Goal: Information Seeking & Learning: Obtain resource

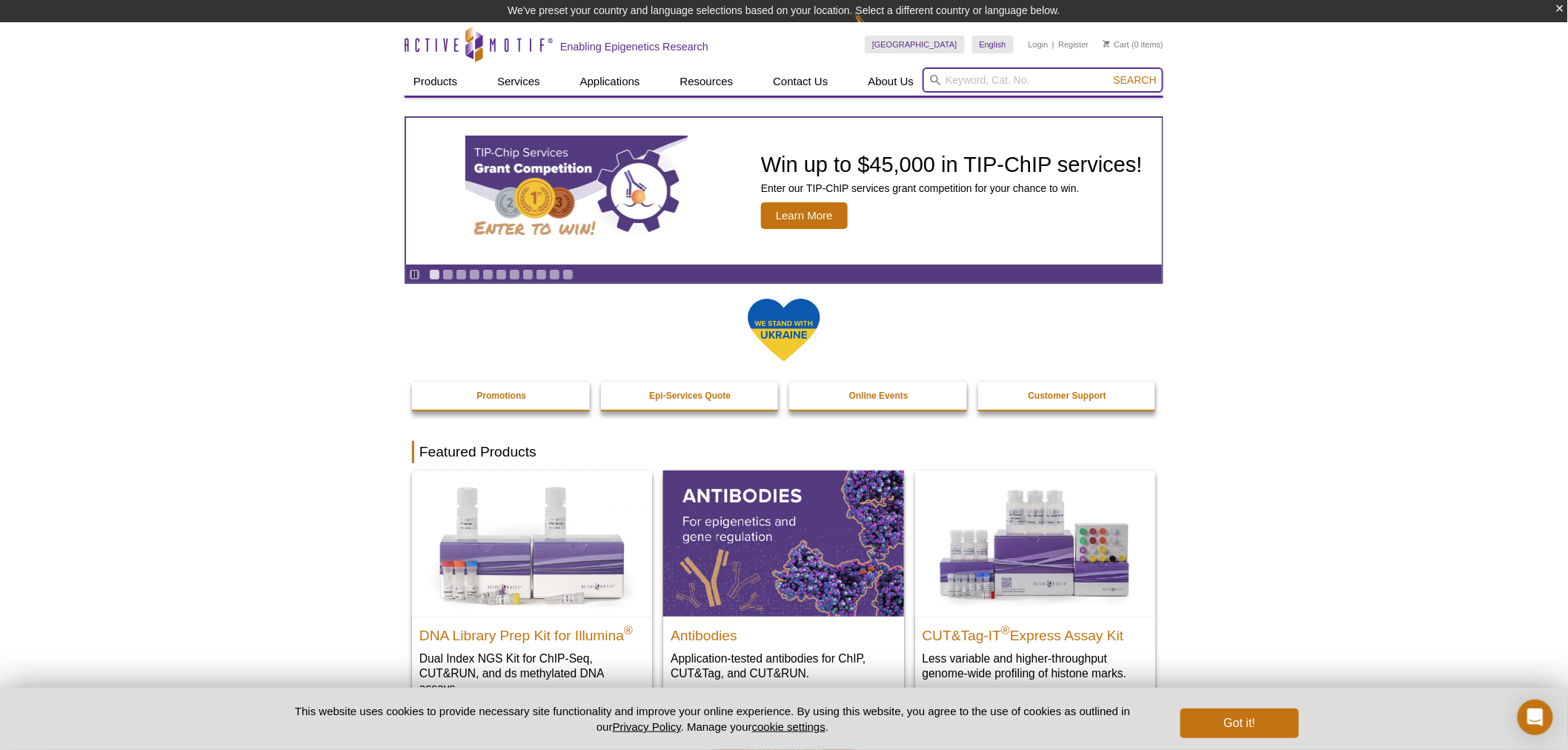
click at [986, 76] on input "search" at bounding box center [1042, 80] width 241 height 25
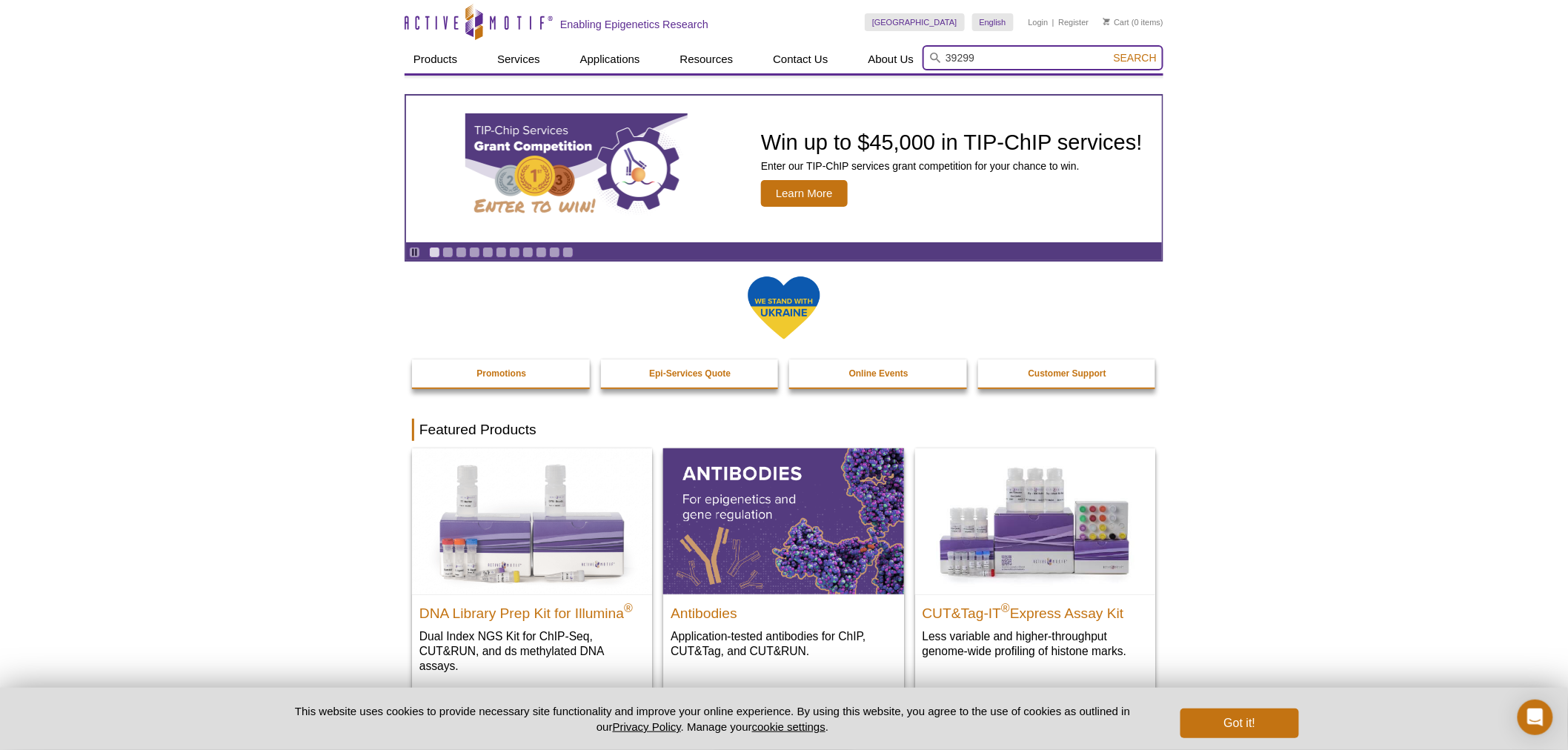
type input "39299"
click at [1109, 51] on button "Search" at bounding box center [1135, 58] width 52 height 13
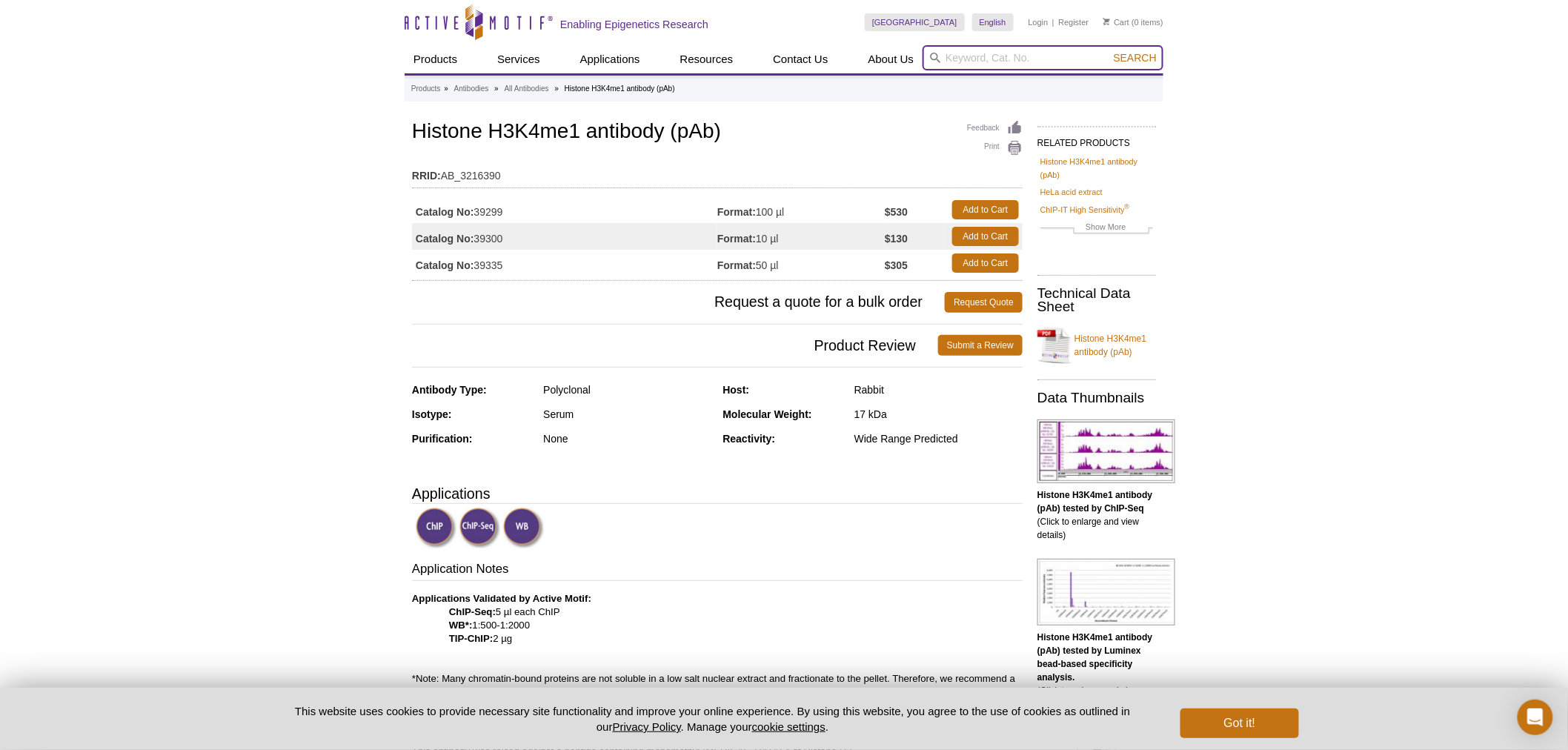
click at [978, 57] on input "search" at bounding box center [1042, 58] width 241 height 25
click at [995, 57] on input "search" at bounding box center [1042, 58] width 241 height 25
type input "91151"
click at [1109, 51] on button "Search" at bounding box center [1135, 58] width 52 height 13
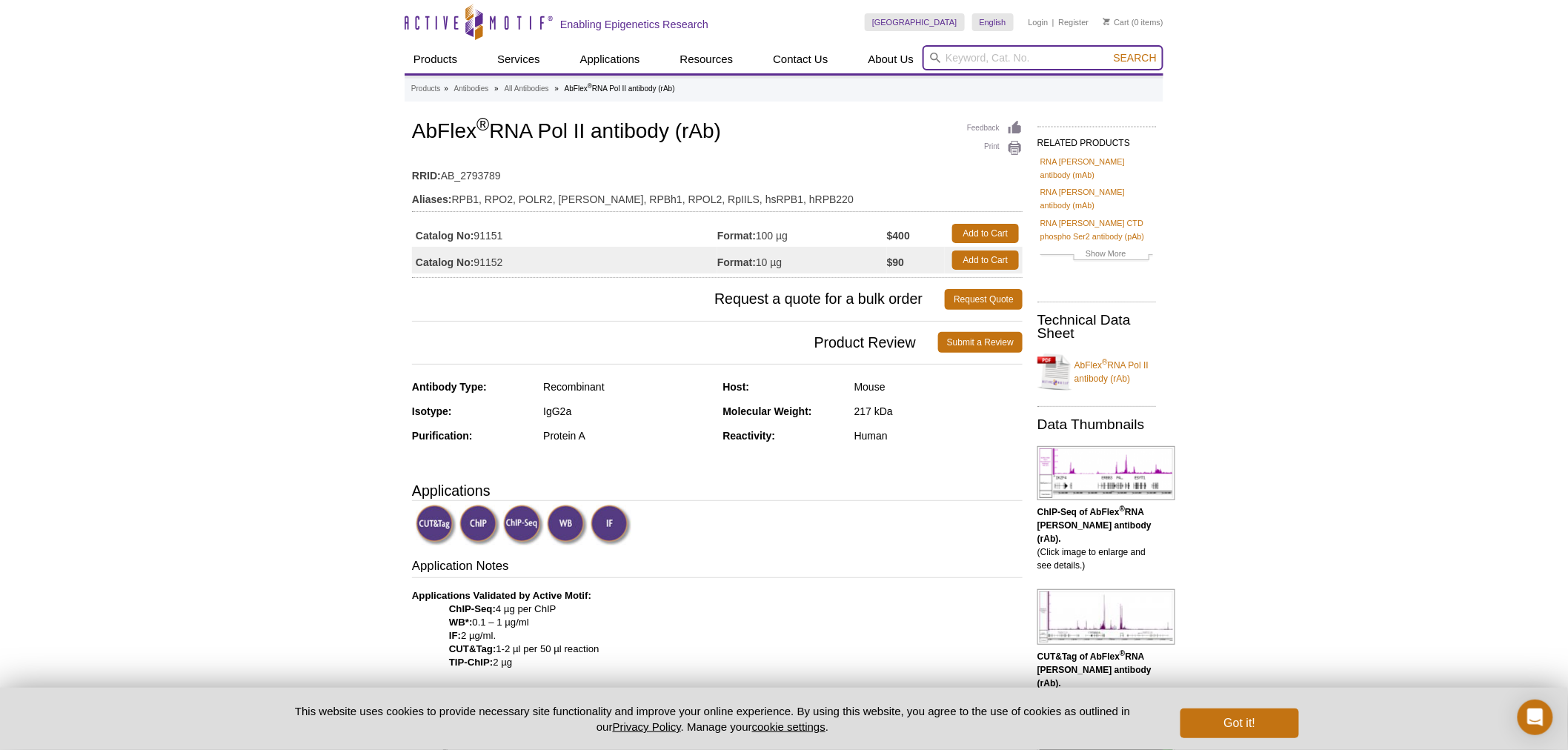
click at [1028, 46] on input "search" at bounding box center [1042, 58] width 241 height 25
type input "91115"
click at [1109, 51] on button "Search" at bounding box center [1135, 58] width 52 height 13
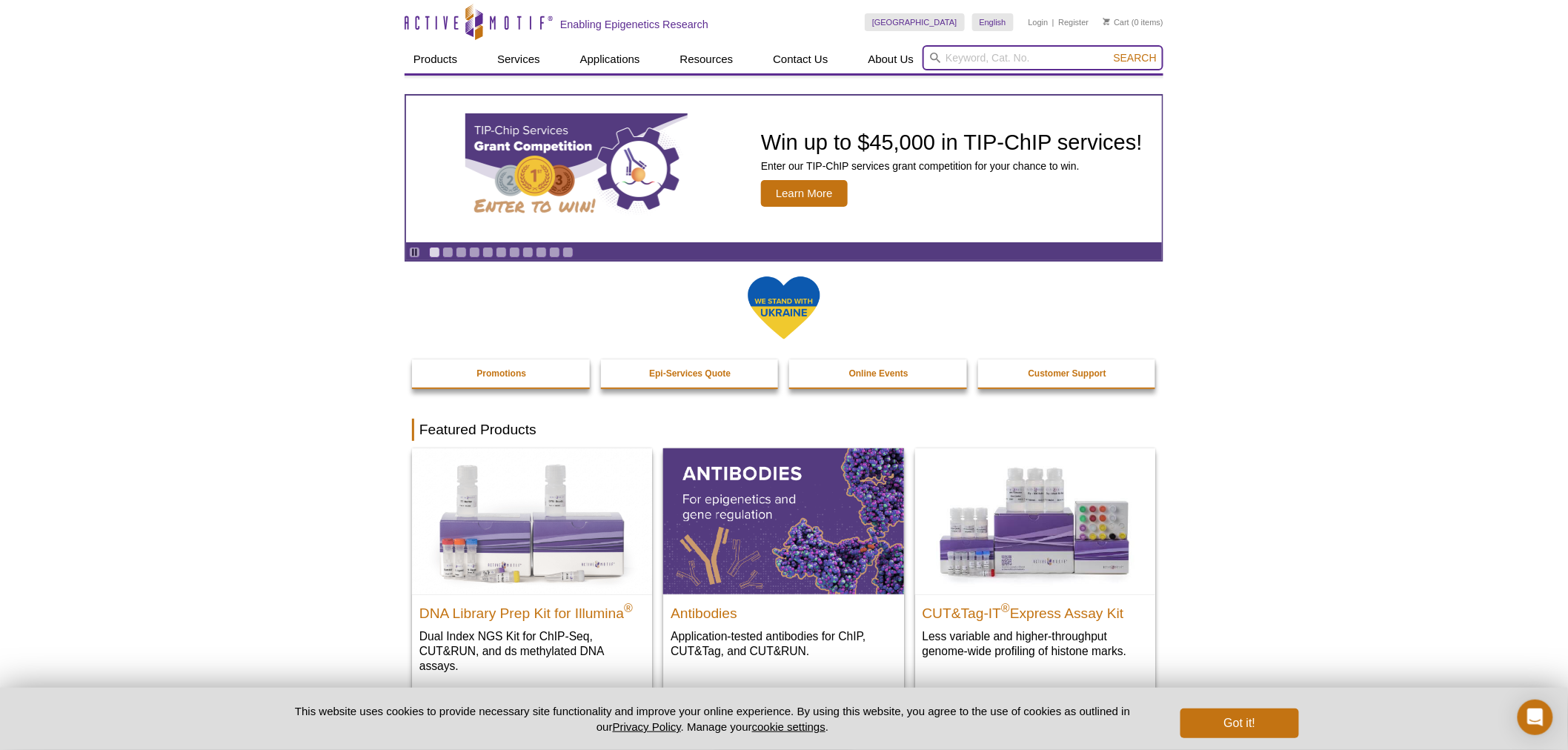
click at [961, 58] on input "search" at bounding box center [1042, 58] width 241 height 25
type input "39159"
click at [1109, 51] on button "Search" at bounding box center [1135, 58] width 52 height 13
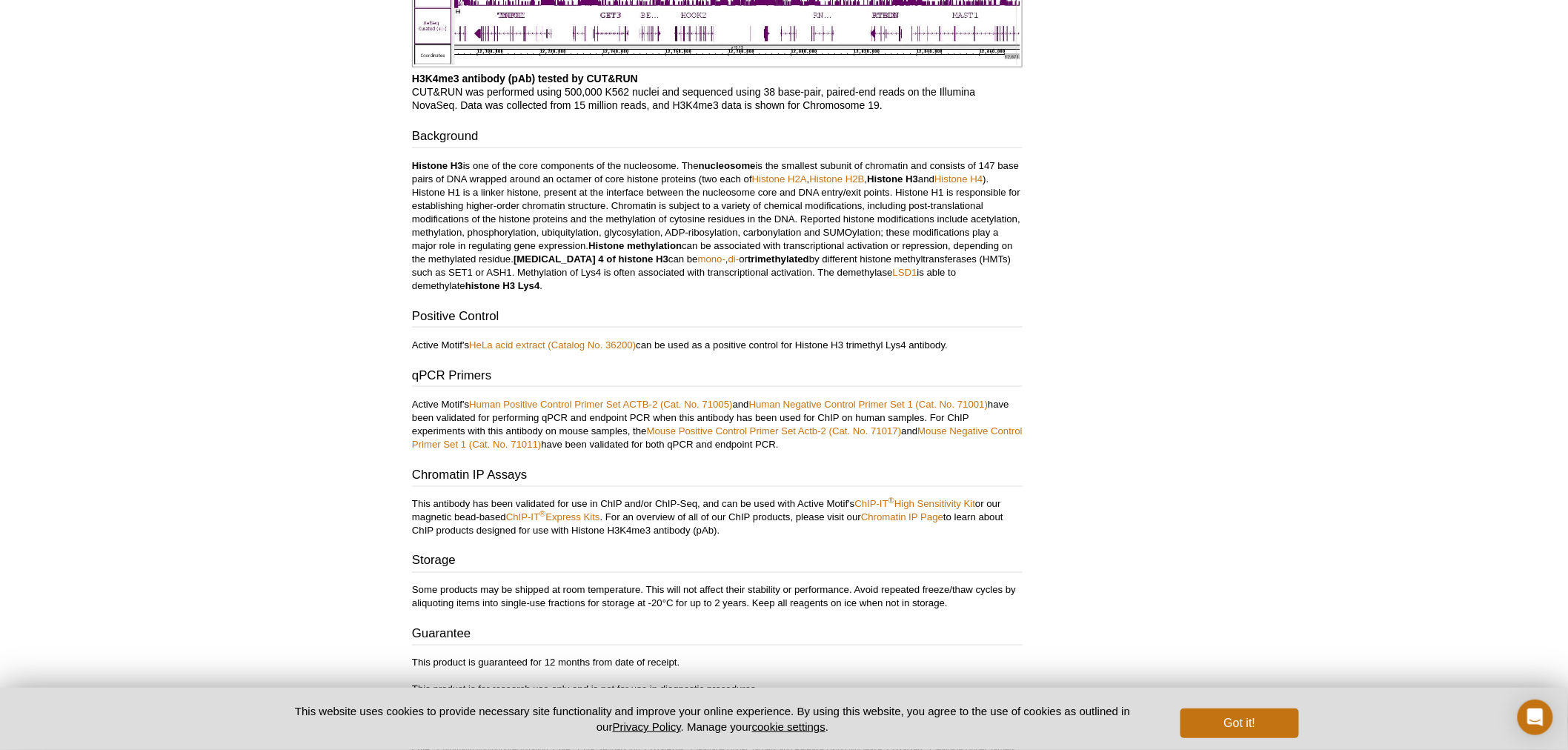
scroll to position [3075, 0]
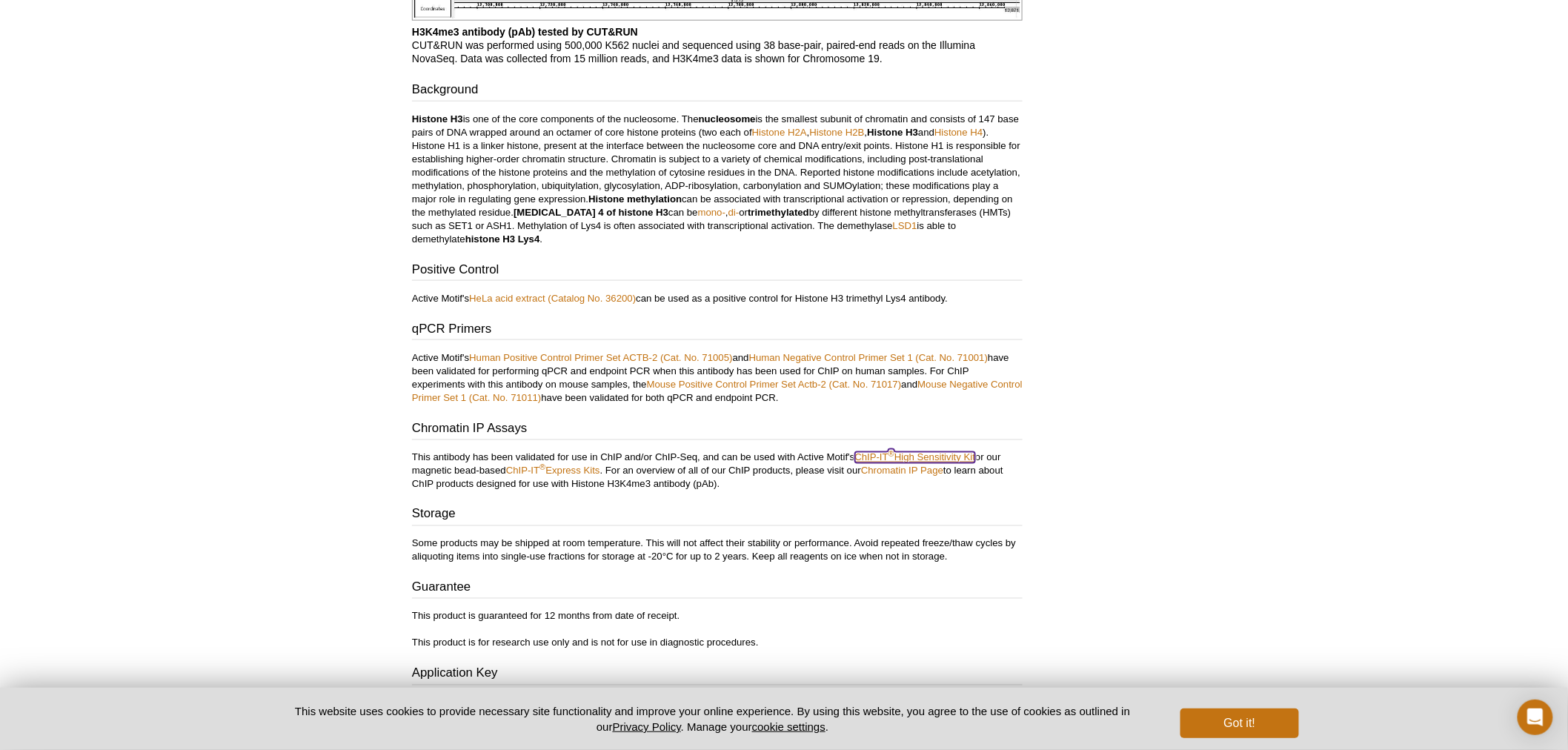
click at [940, 453] on link "ChIP-IT ® High Sensitivity Kit" at bounding box center [916, 458] width 121 height 11
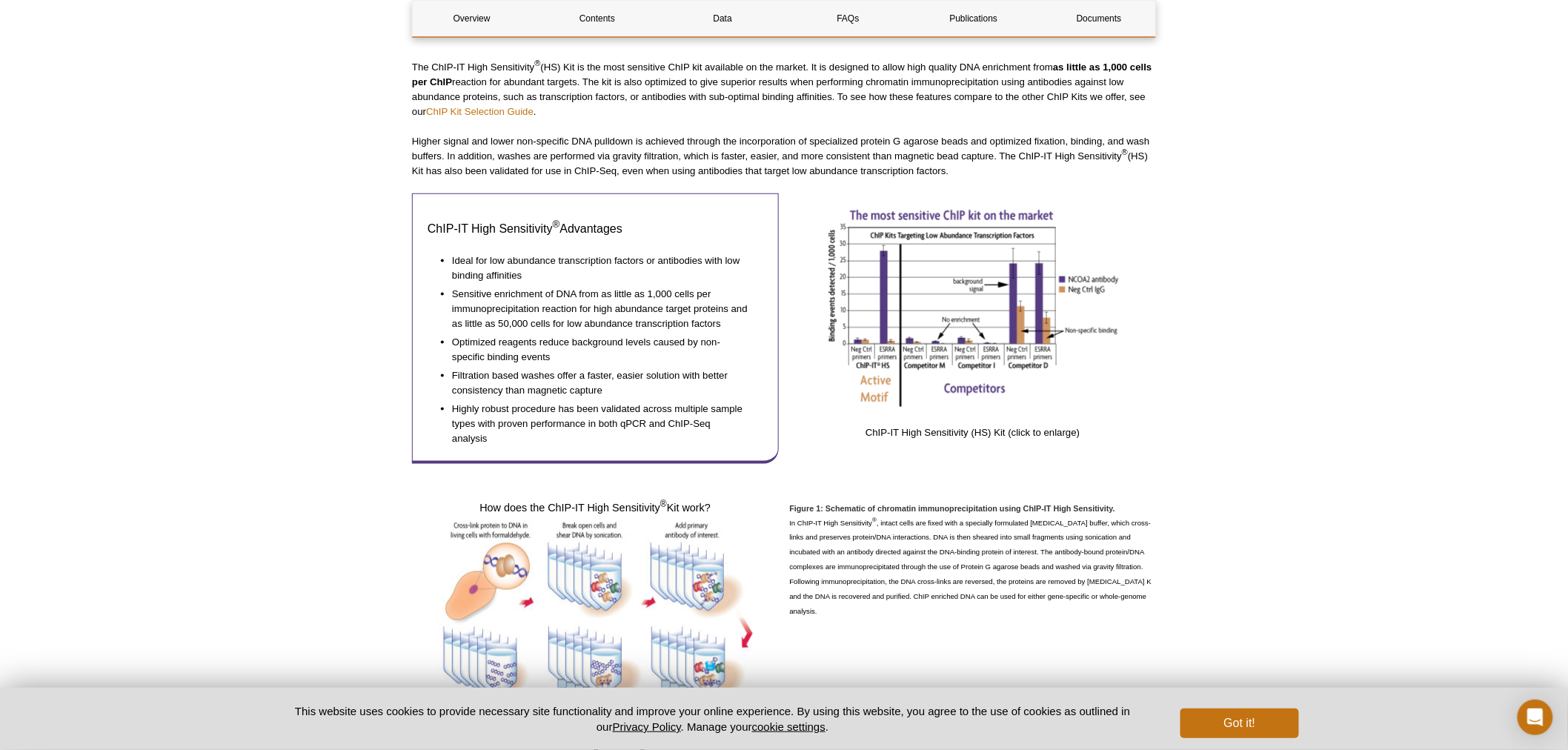
scroll to position [879, 0]
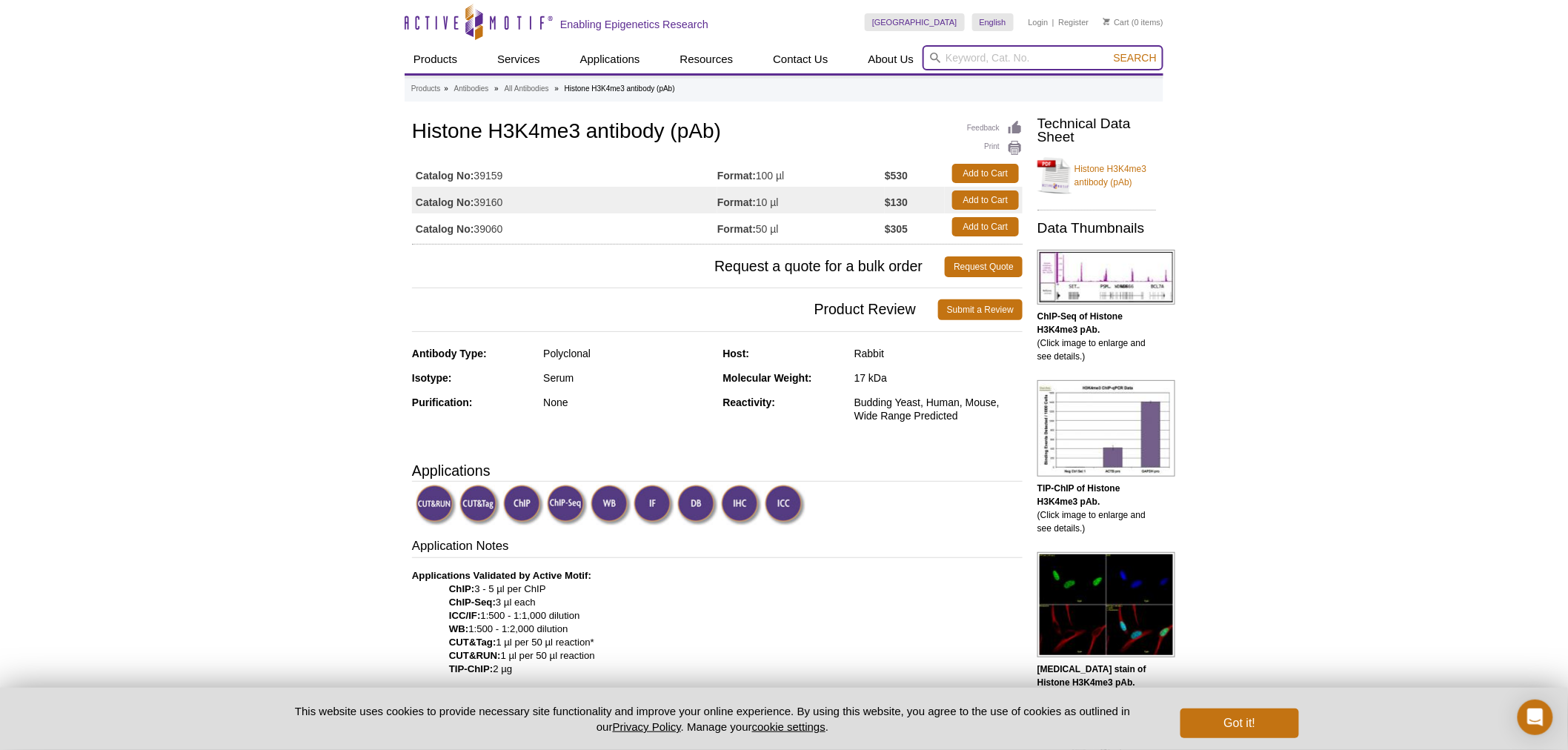
click at [1039, 60] on input "search" at bounding box center [1042, 58] width 241 height 25
type input "flyer"
click at [1109, 51] on button "Search" at bounding box center [1135, 58] width 52 height 13
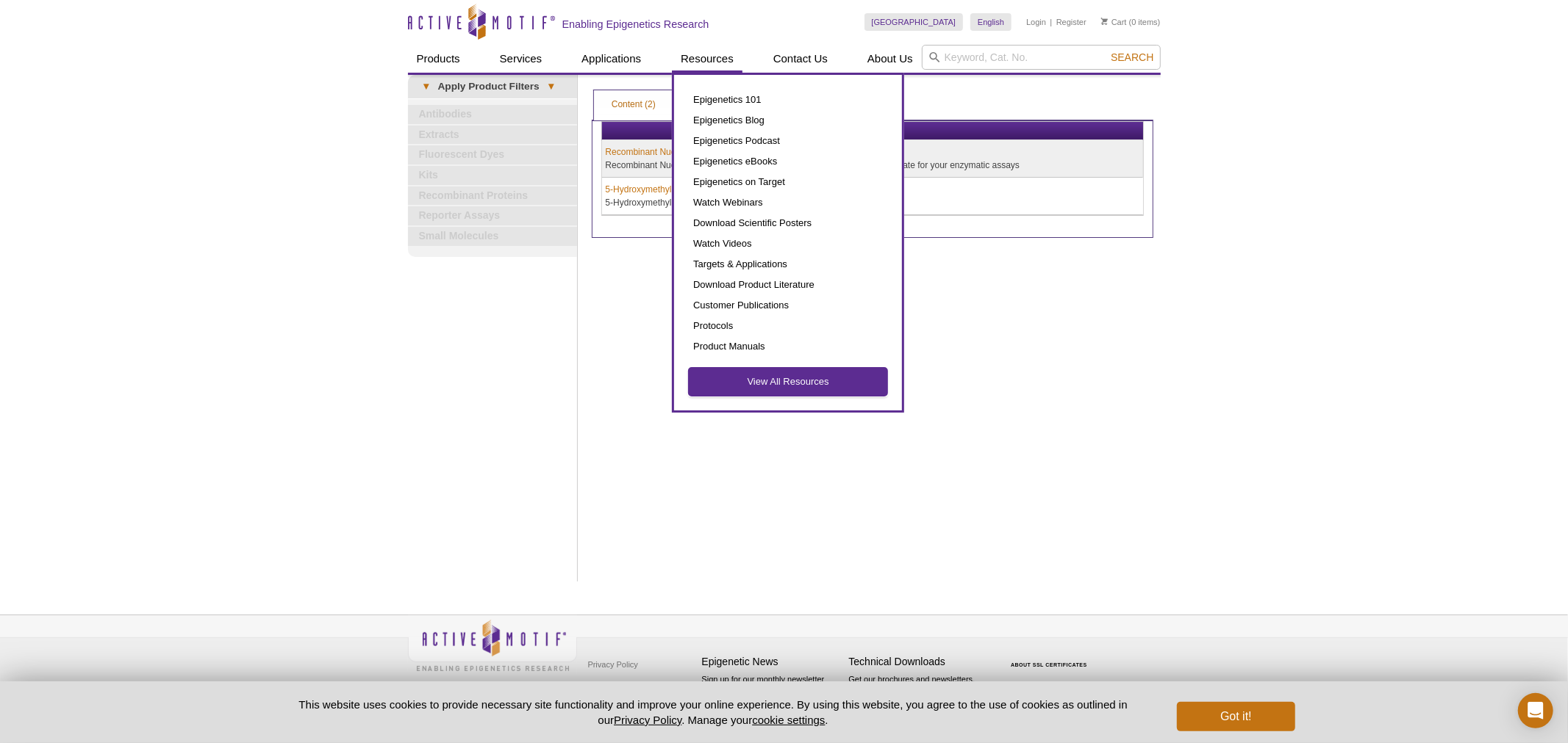
click at [779, 376] on link "View All Resources" at bounding box center [788, 382] width 198 height 28
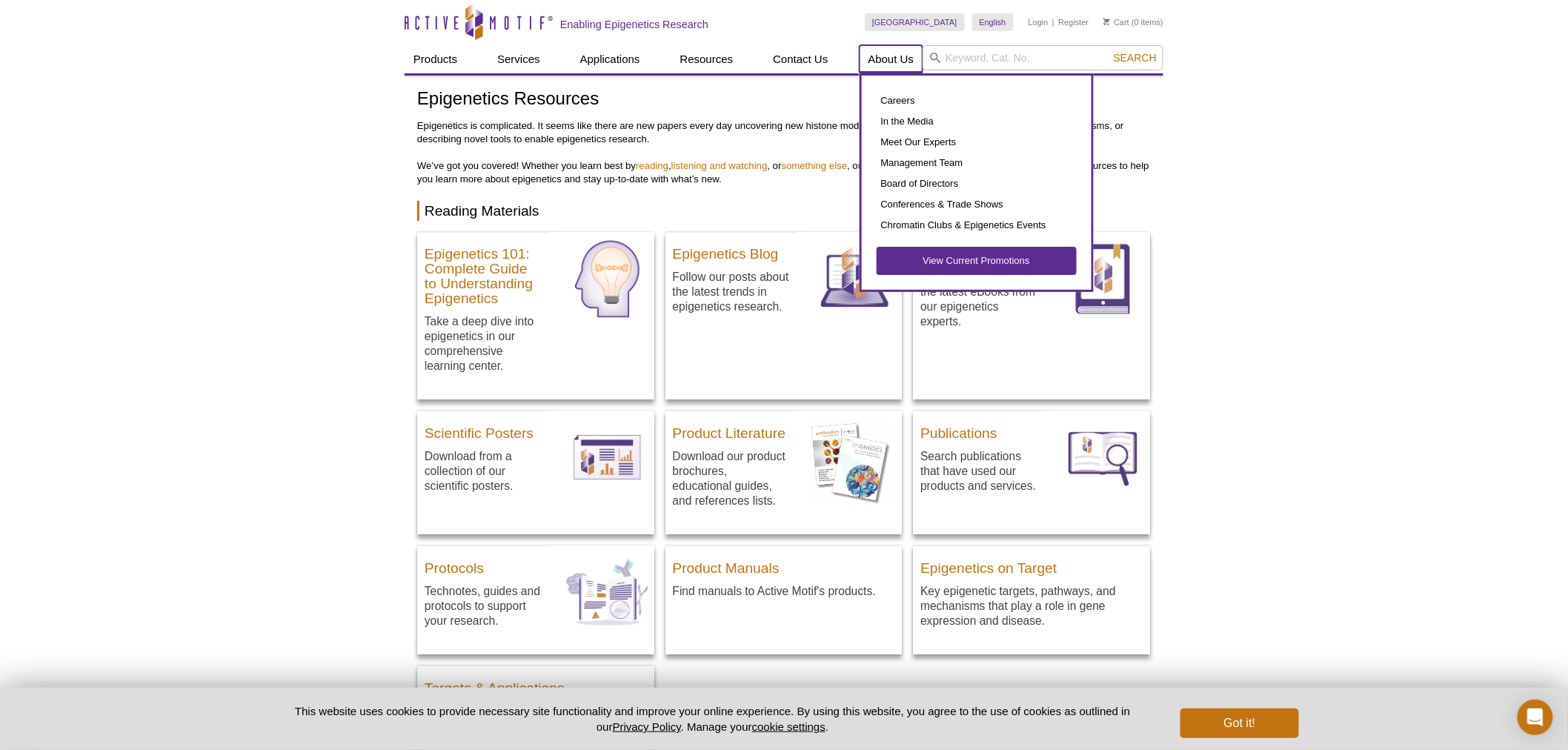
click at [880, 58] on link "About Us" at bounding box center [892, 59] width 64 height 28
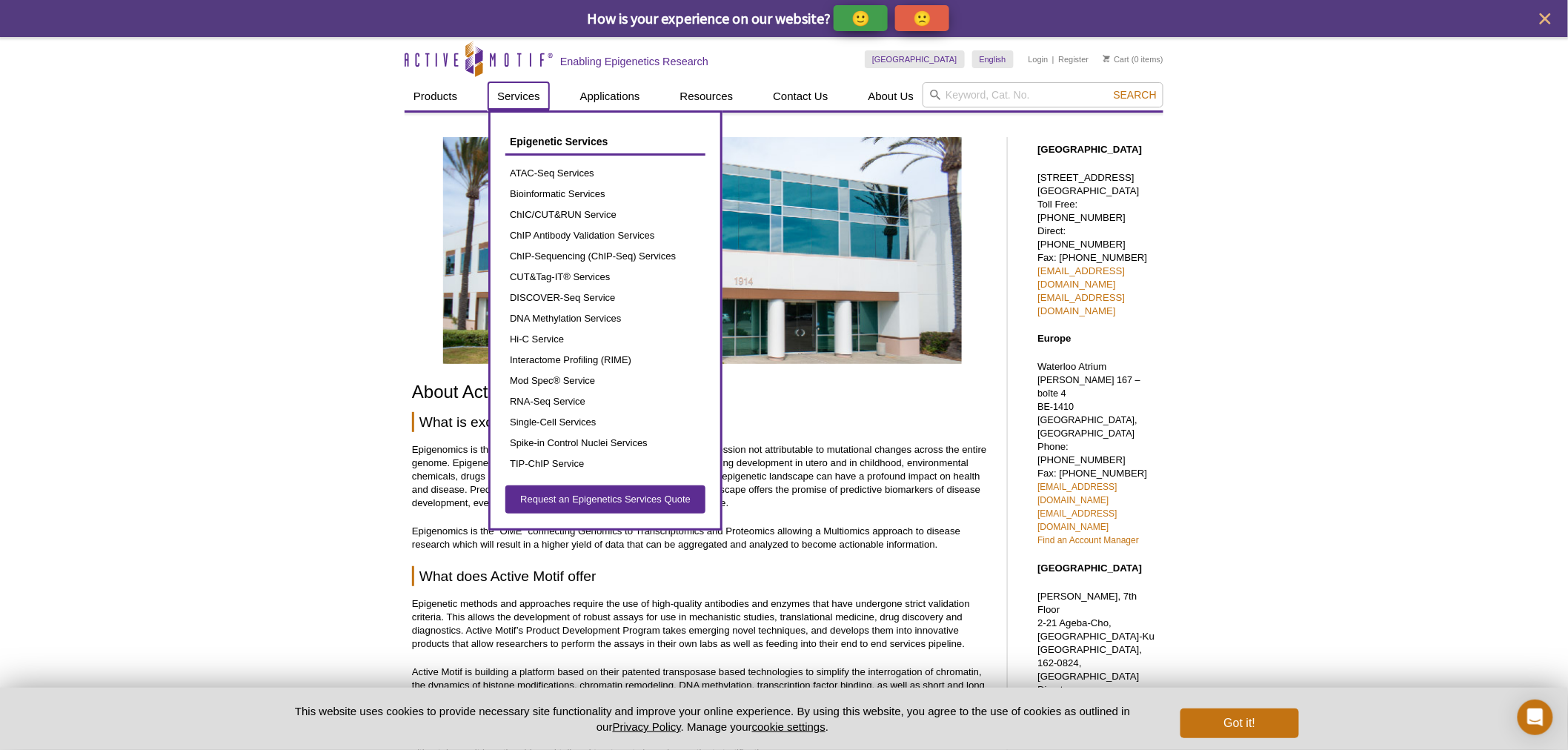
click at [527, 95] on link "Services" at bounding box center [518, 97] width 60 height 28
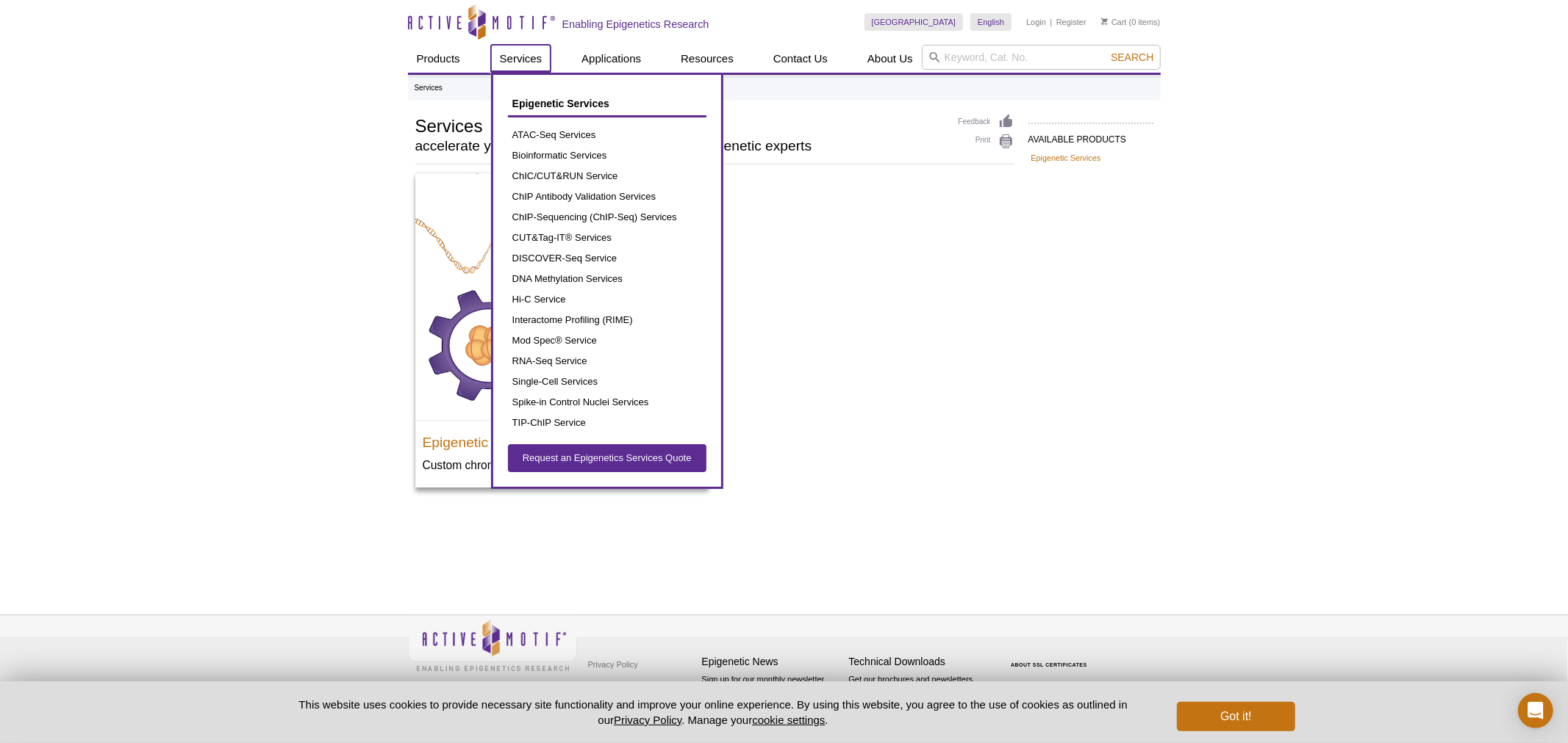
click at [530, 60] on link "Services" at bounding box center [521, 59] width 60 height 28
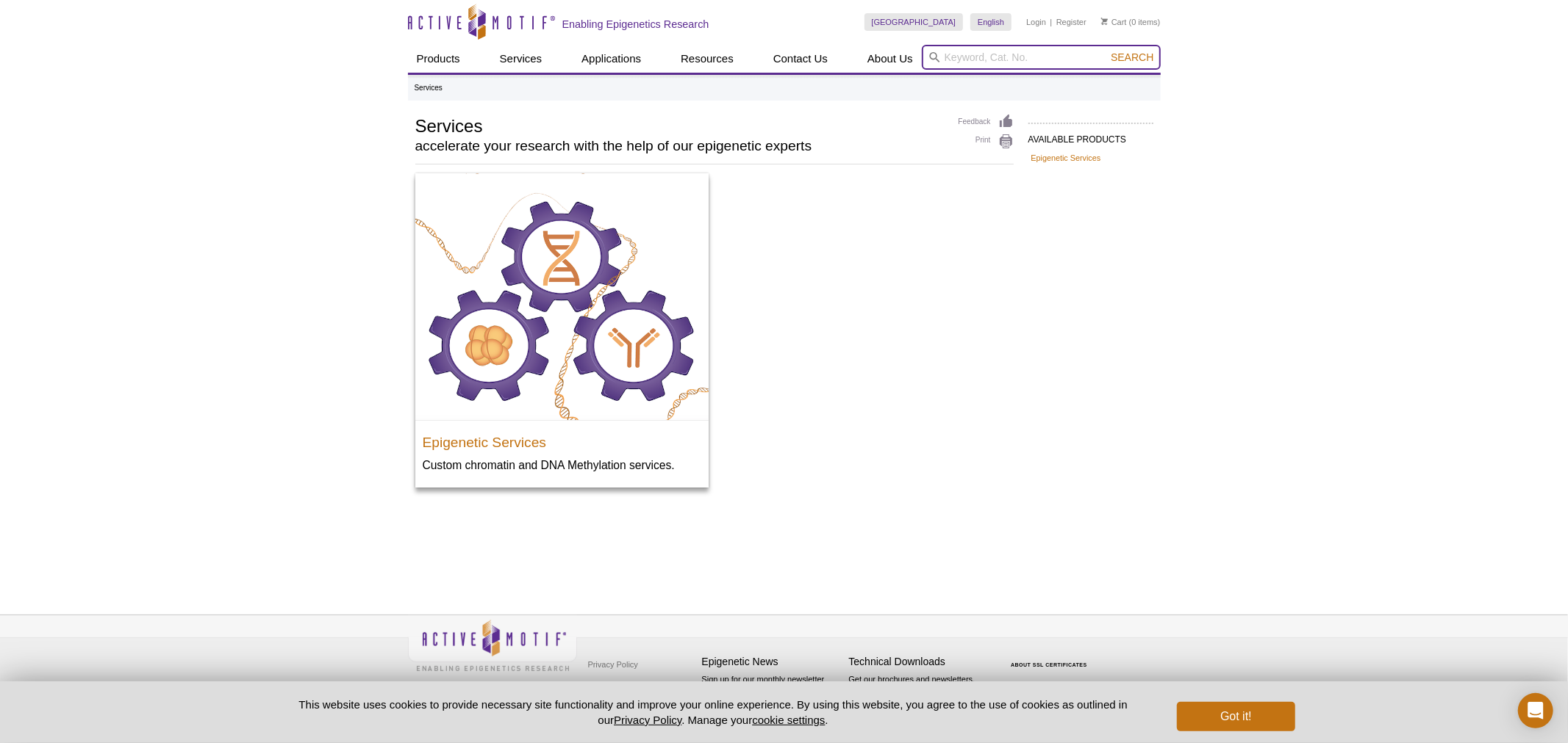
click at [993, 64] on input "search" at bounding box center [1041, 57] width 239 height 25
type input "kras"
click at [1106, 51] on button "Search" at bounding box center [1132, 57] width 52 height 13
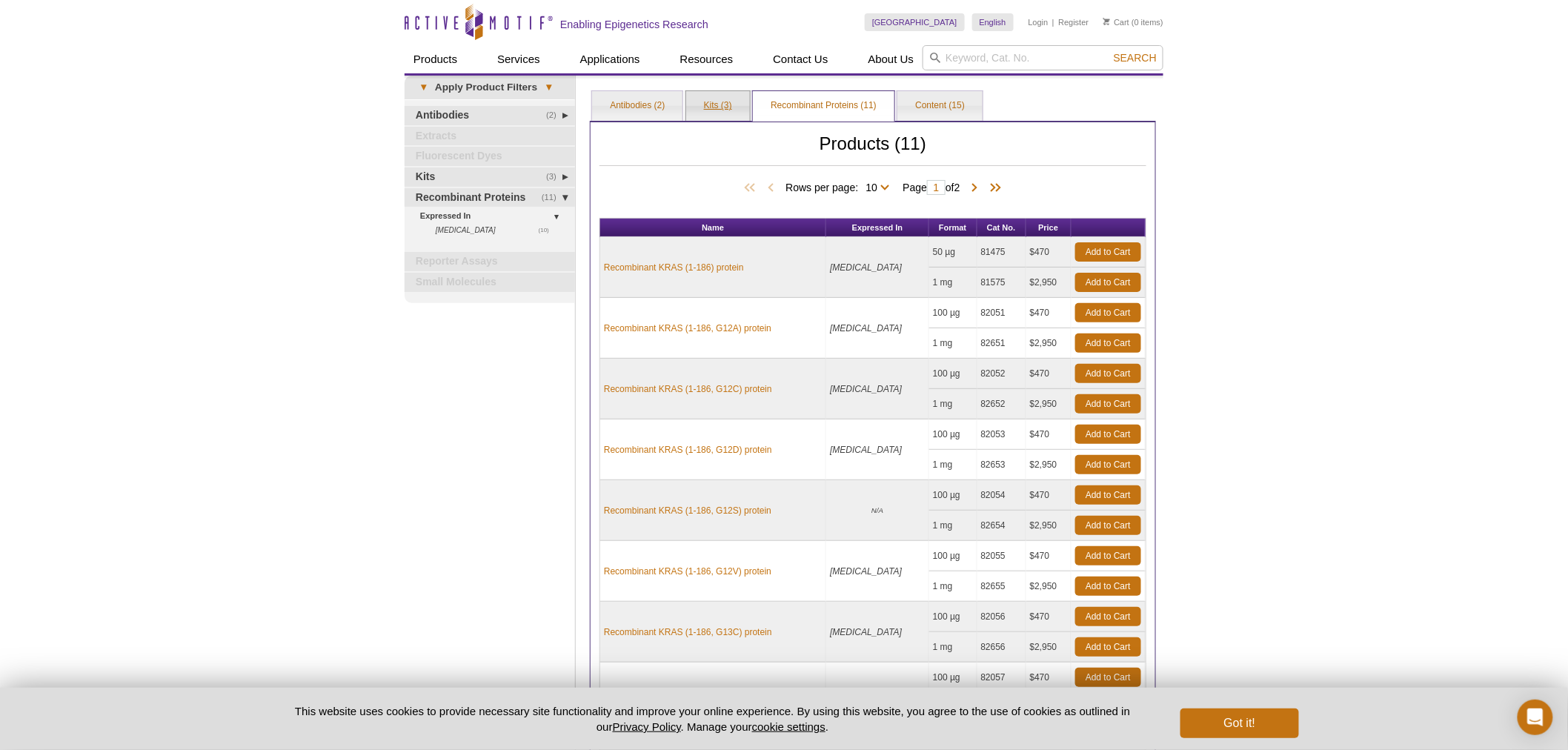
click at [716, 107] on link "Kits (3)" at bounding box center [718, 106] width 64 height 30
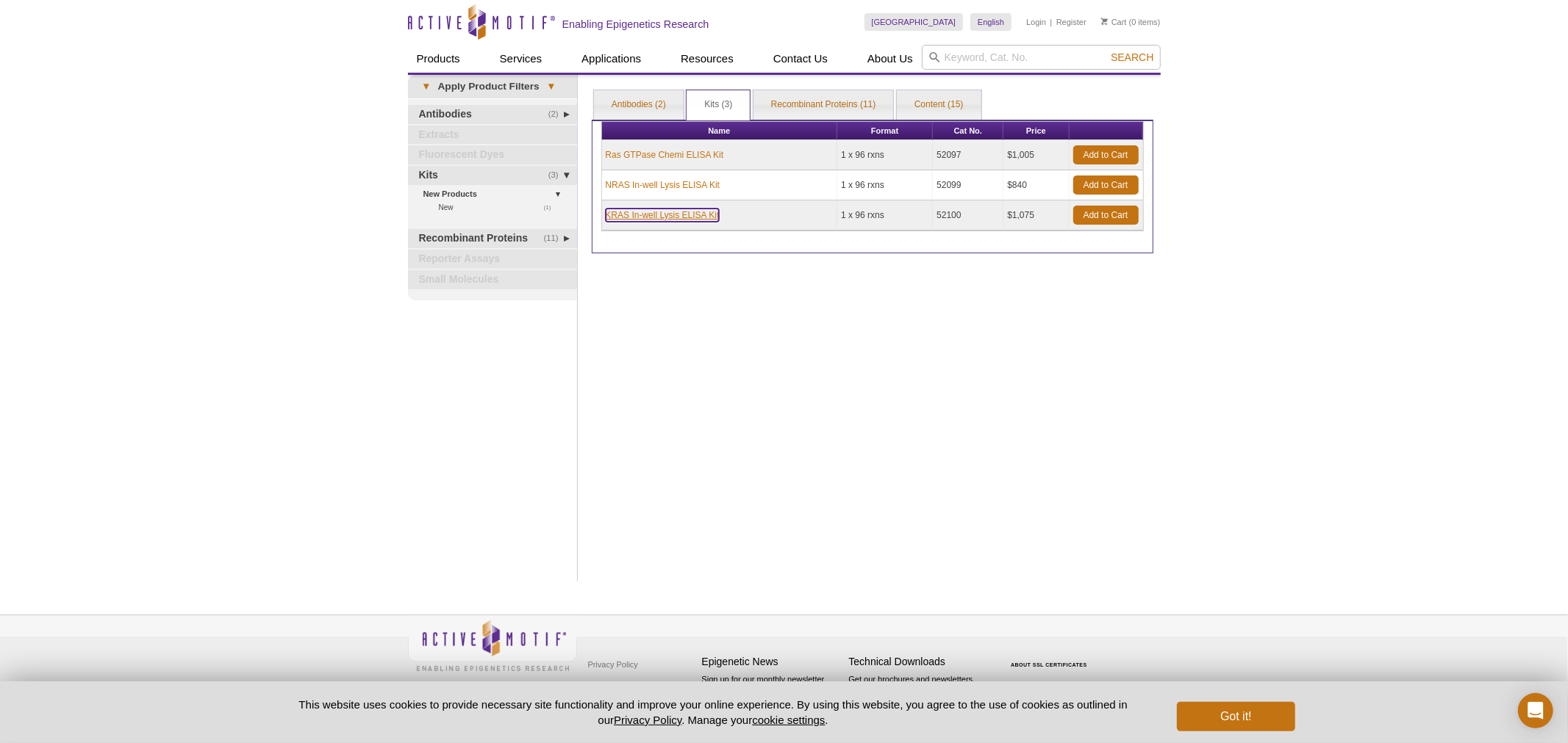
click at [649, 213] on link "KRAS In-well Lysis ELISA Kit" at bounding box center [662, 215] width 114 height 13
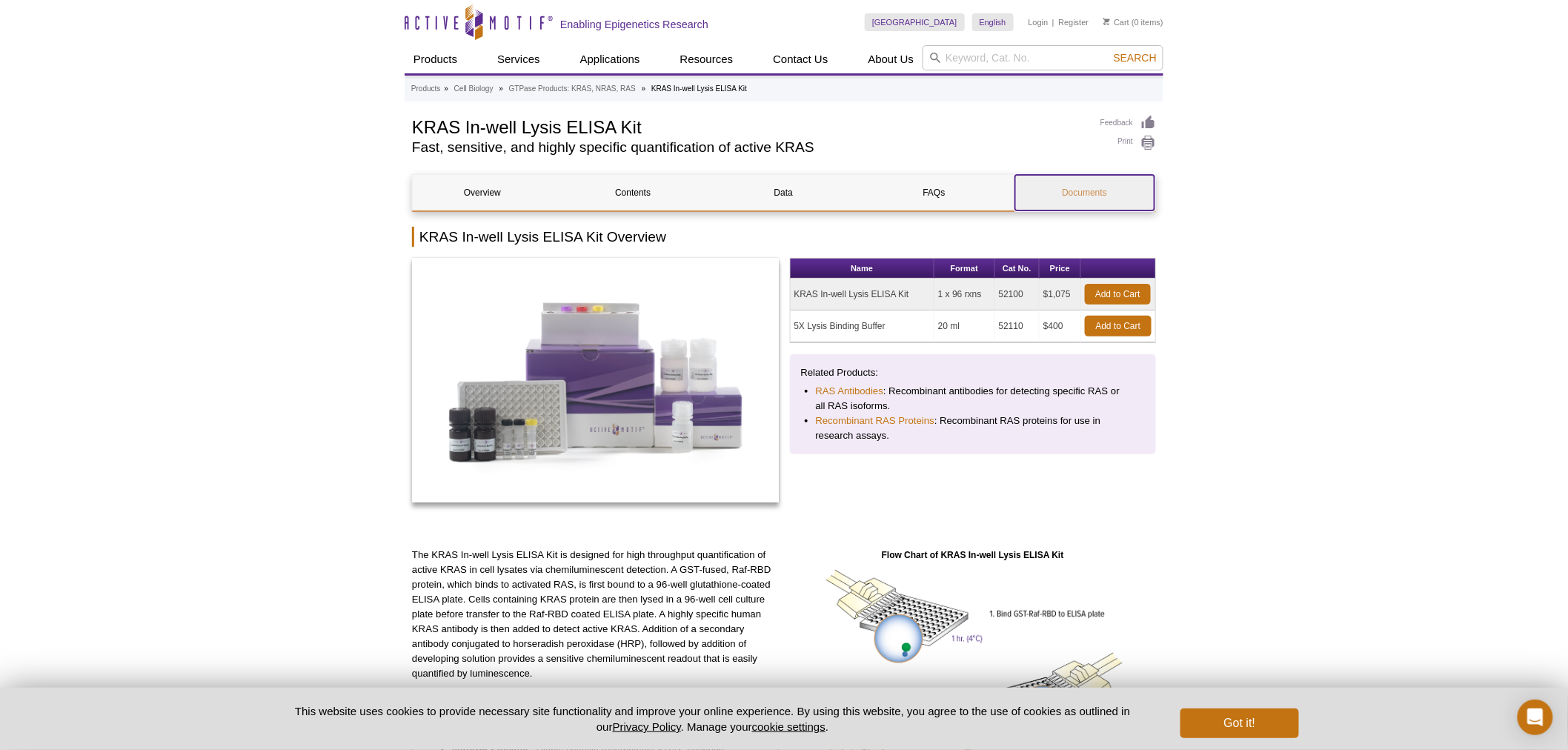
click at [1095, 196] on link "Documents" at bounding box center [1085, 192] width 139 height 35
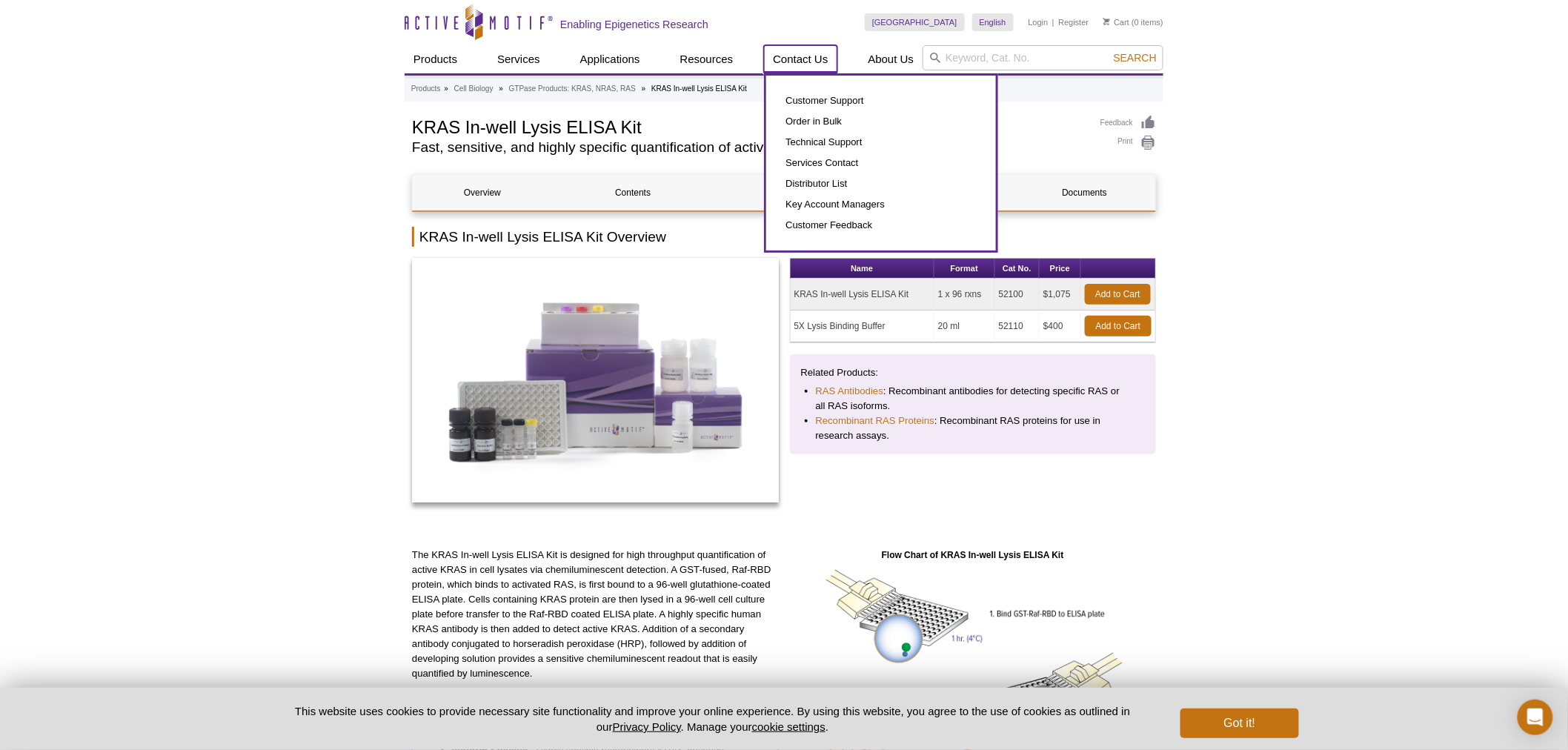
click at [798, 62] on link "Contact Us" at bounding box center [801, 59] width 72 height 28
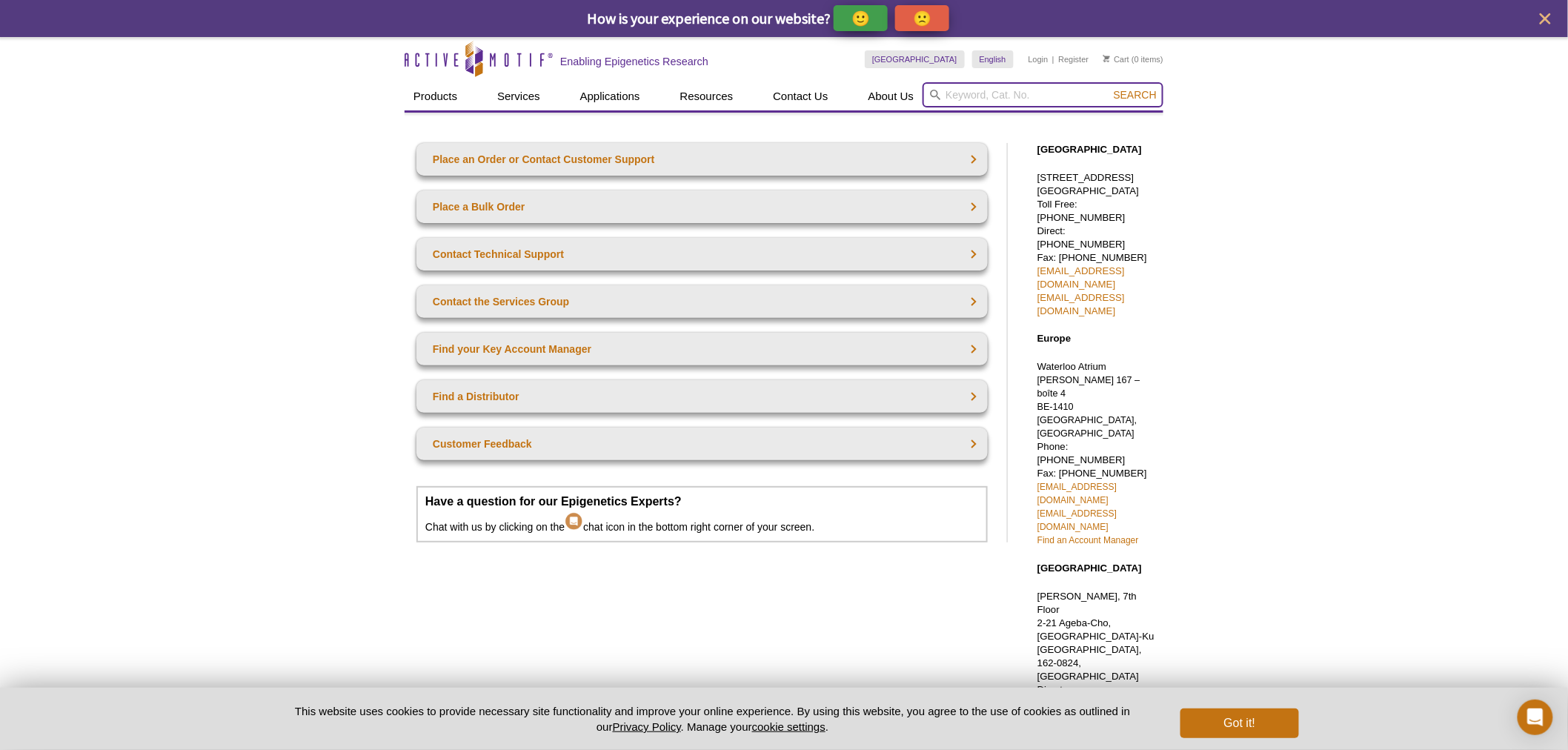
click at [971, 98] on input "search" at bounding box center [1042, 95] width 241 height 25
type input "kits"
click at [1109, 88] on button "Search" at bounding box center [1135, 95] width 52 height 13
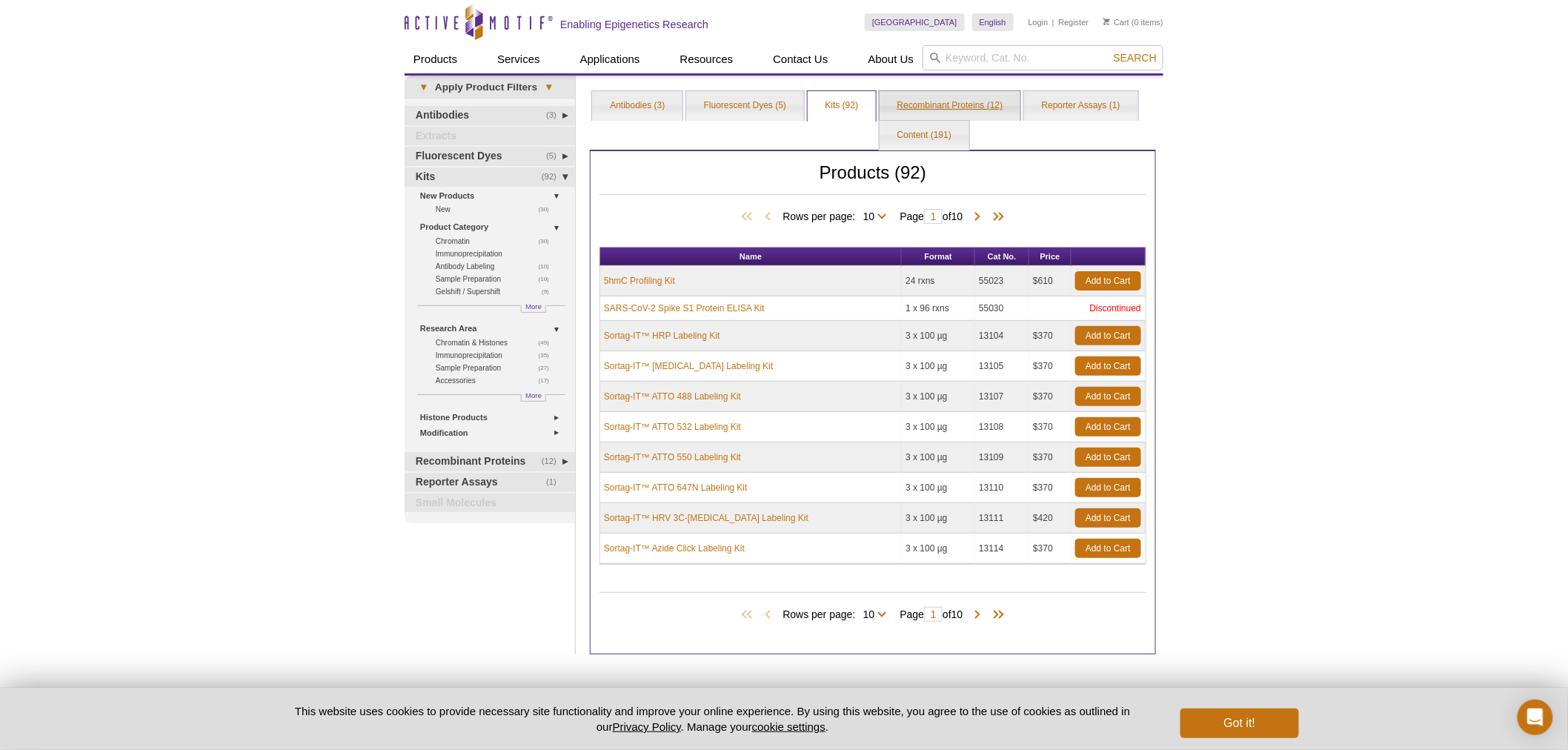
click at [959, 98] on link "Recombinant Proteins (12)" at bounding box center [950, 106] width 141 height 30
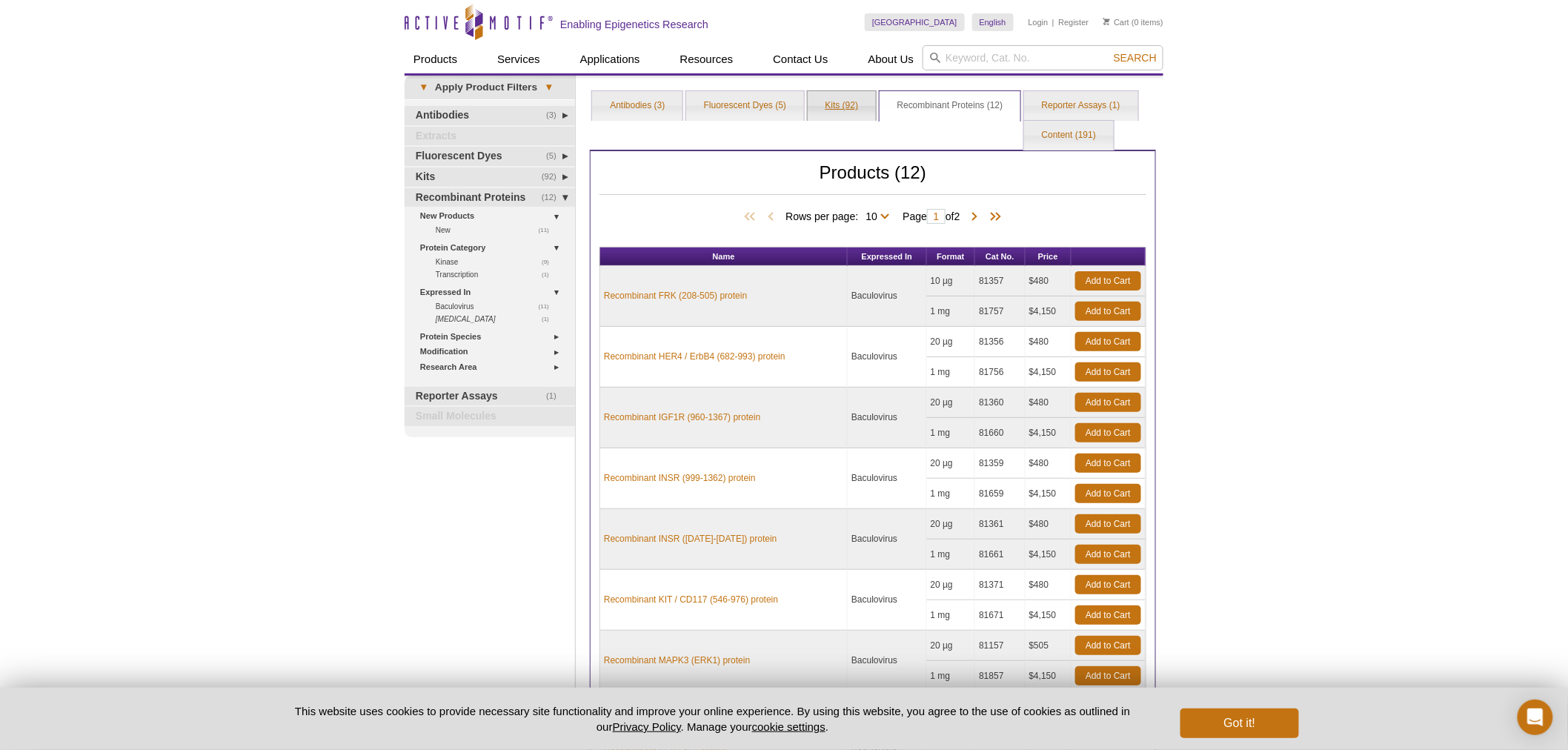
click at [843, 99] on link "Kits (92)" at bounding box center [843, 106] width 69 height 30
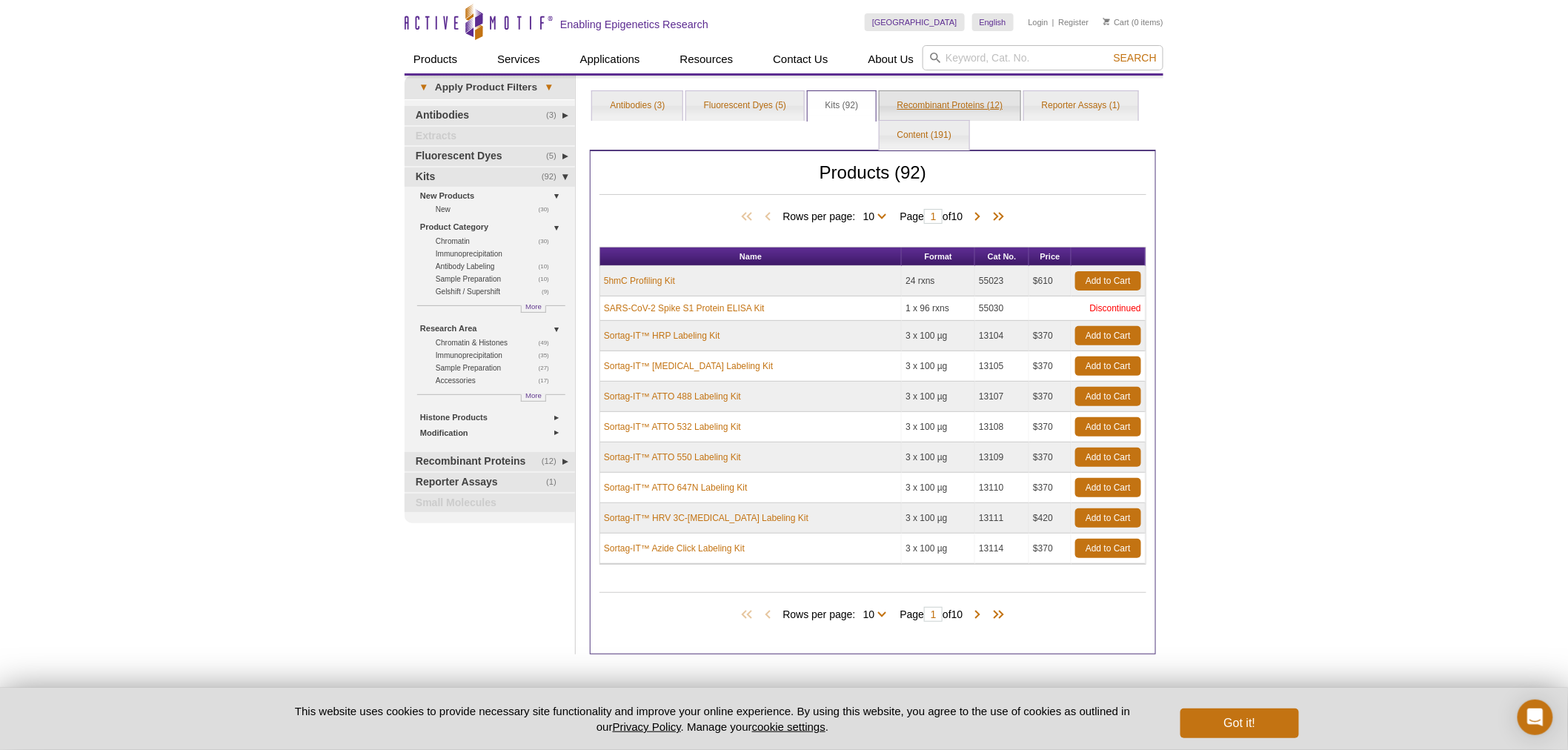
click at [945, 110] on link "Recombinant Proteins (12)" at bounding box center [950, 106] width 141 height 30
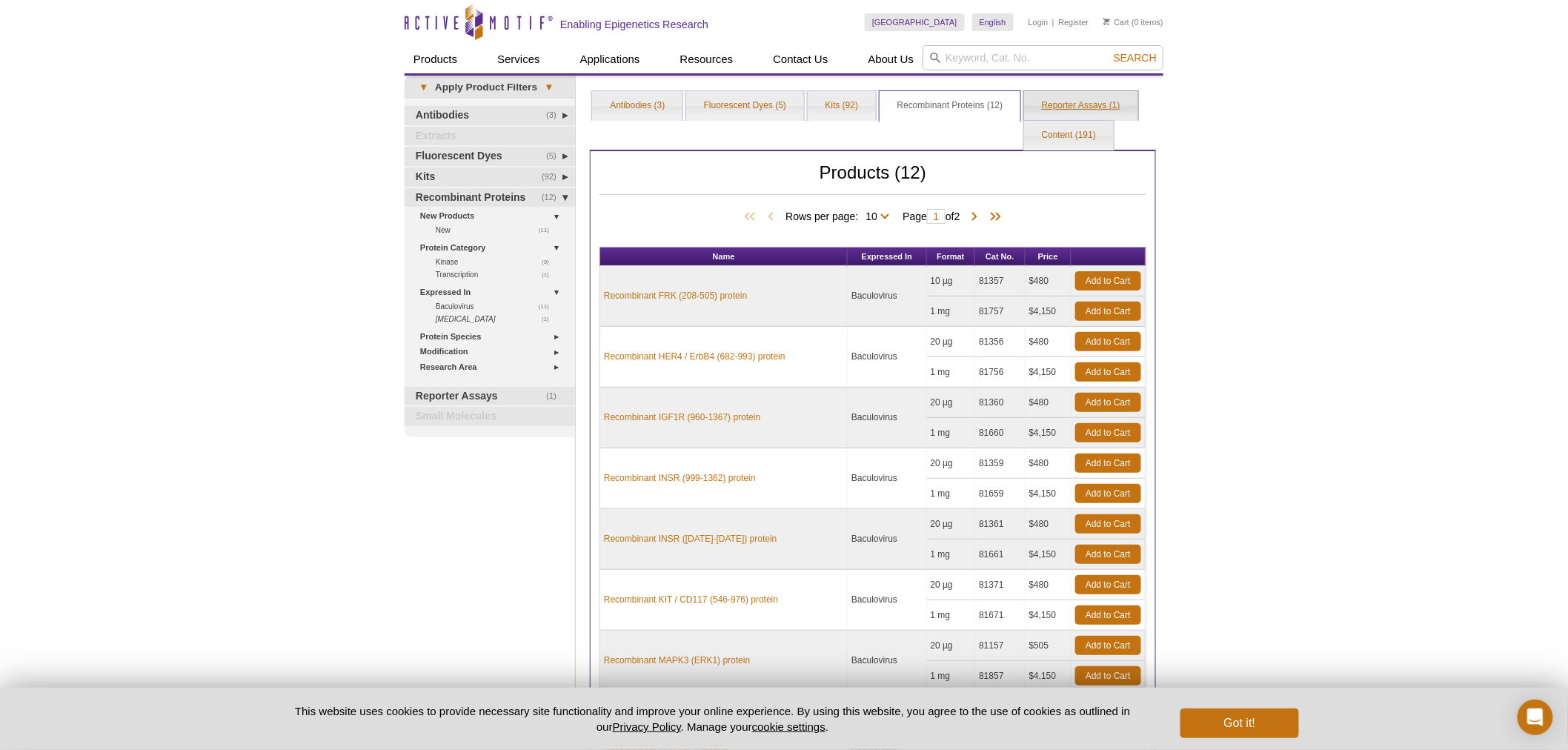
click at [1072, 102] on link "Reporter Assays (1)" at bounding box center [1081, 106] width 114 height 30
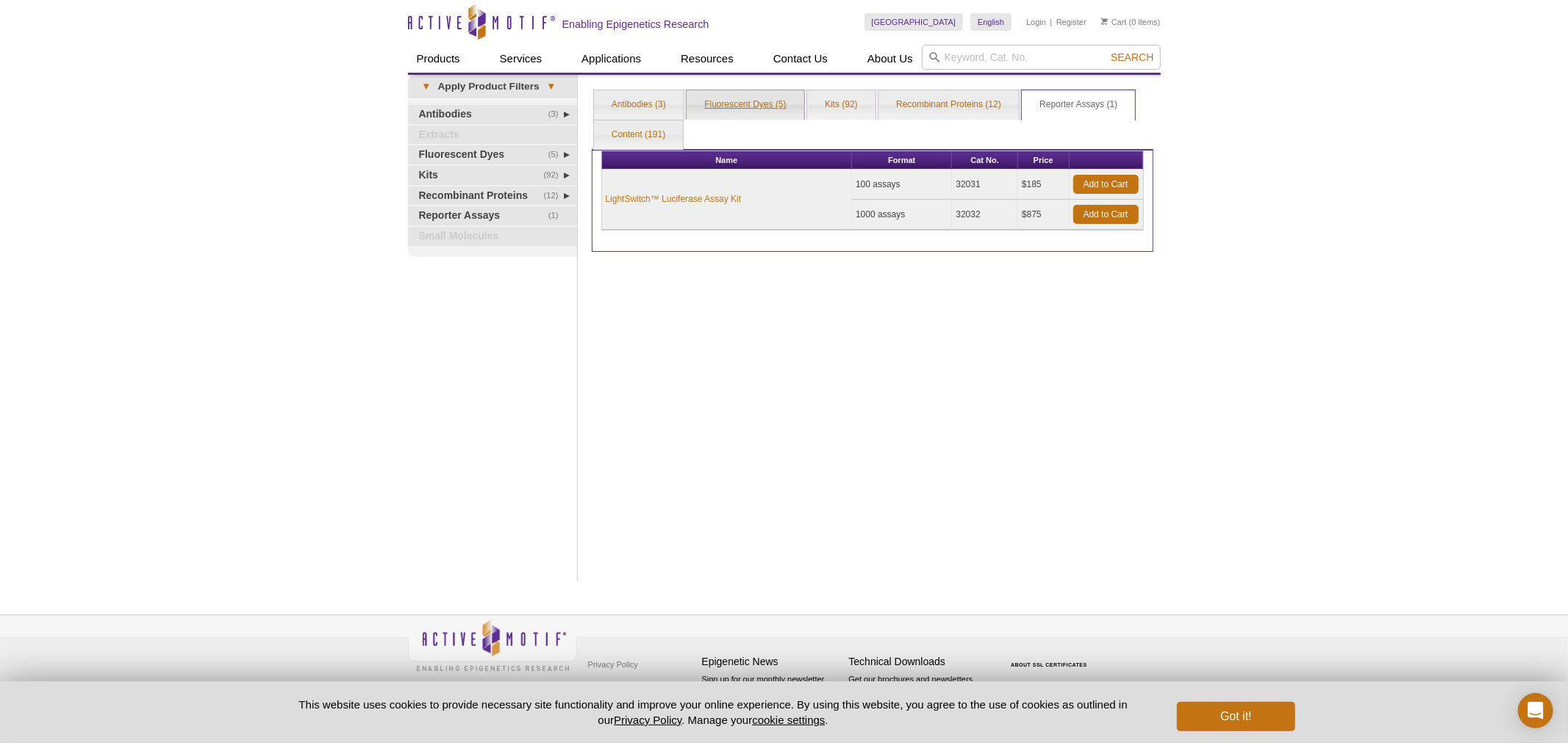
click at [758, 105] on link "Fluorescent Dyes (5)" at bounding box center [744, 105] width 117 height 29
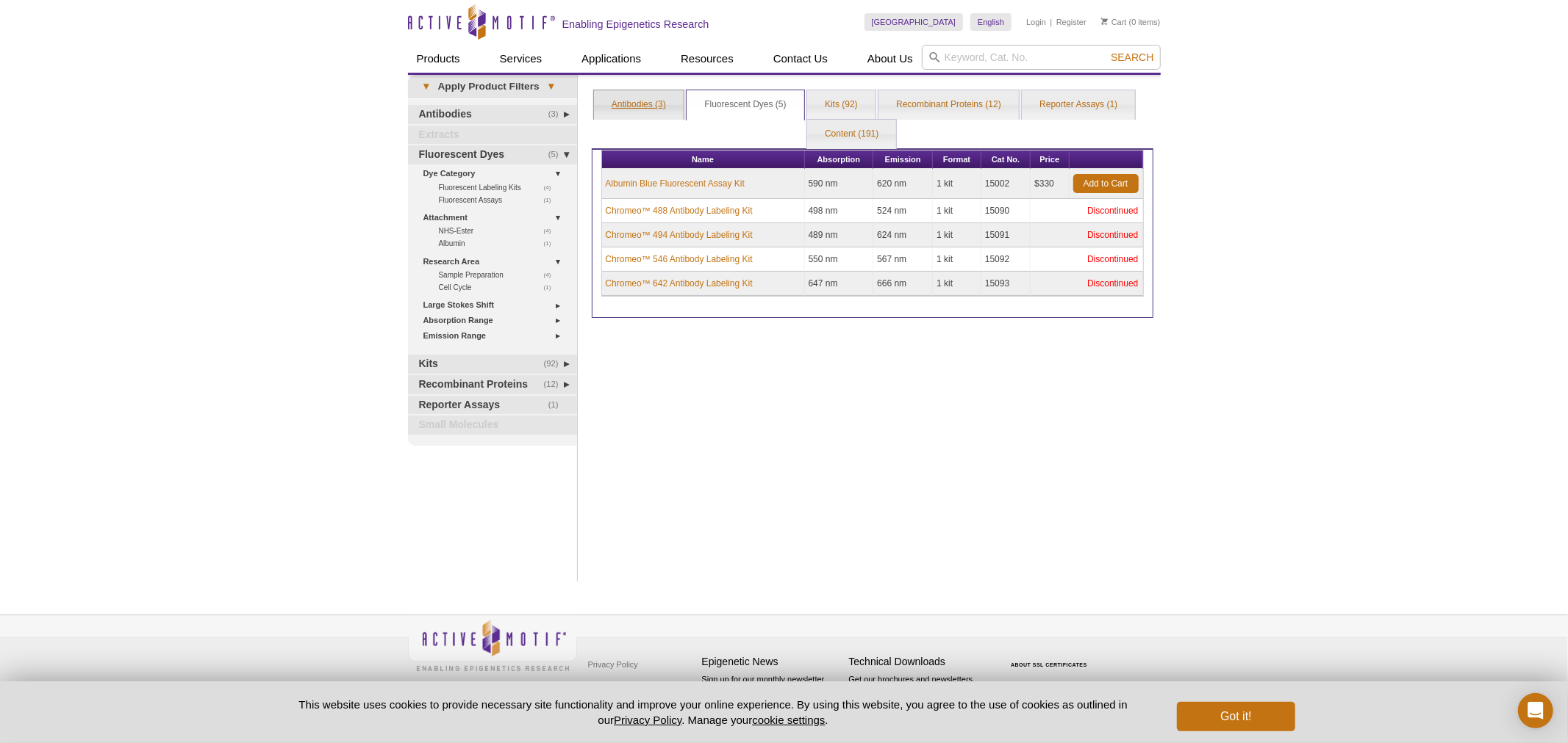
click at [638, 93] on link "Antibodies (3)" at bounding box center [638, 105] width 89 height 29
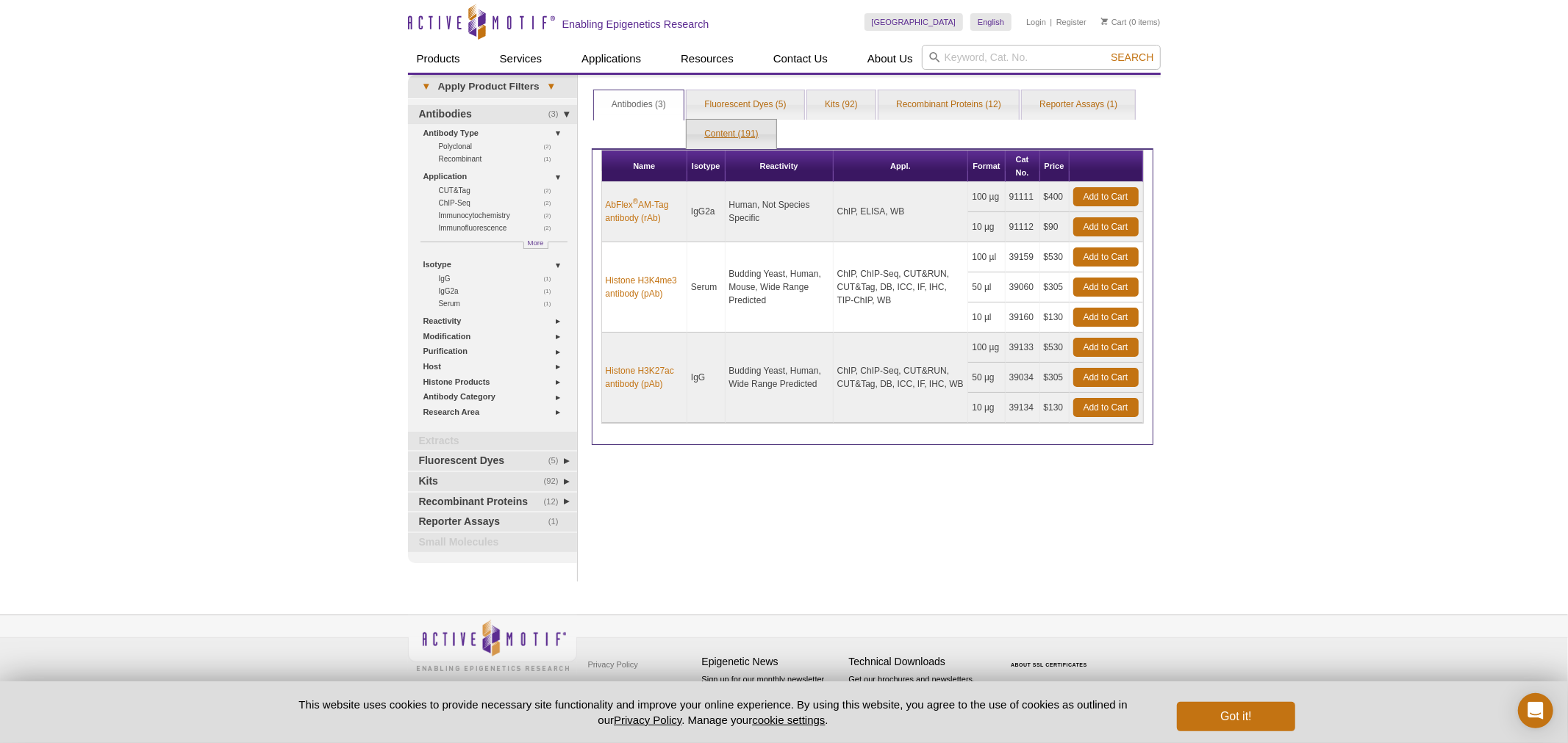
click at [724, 130] on link "Content (191)" at bounding box center [731, 134] width 89 height 29
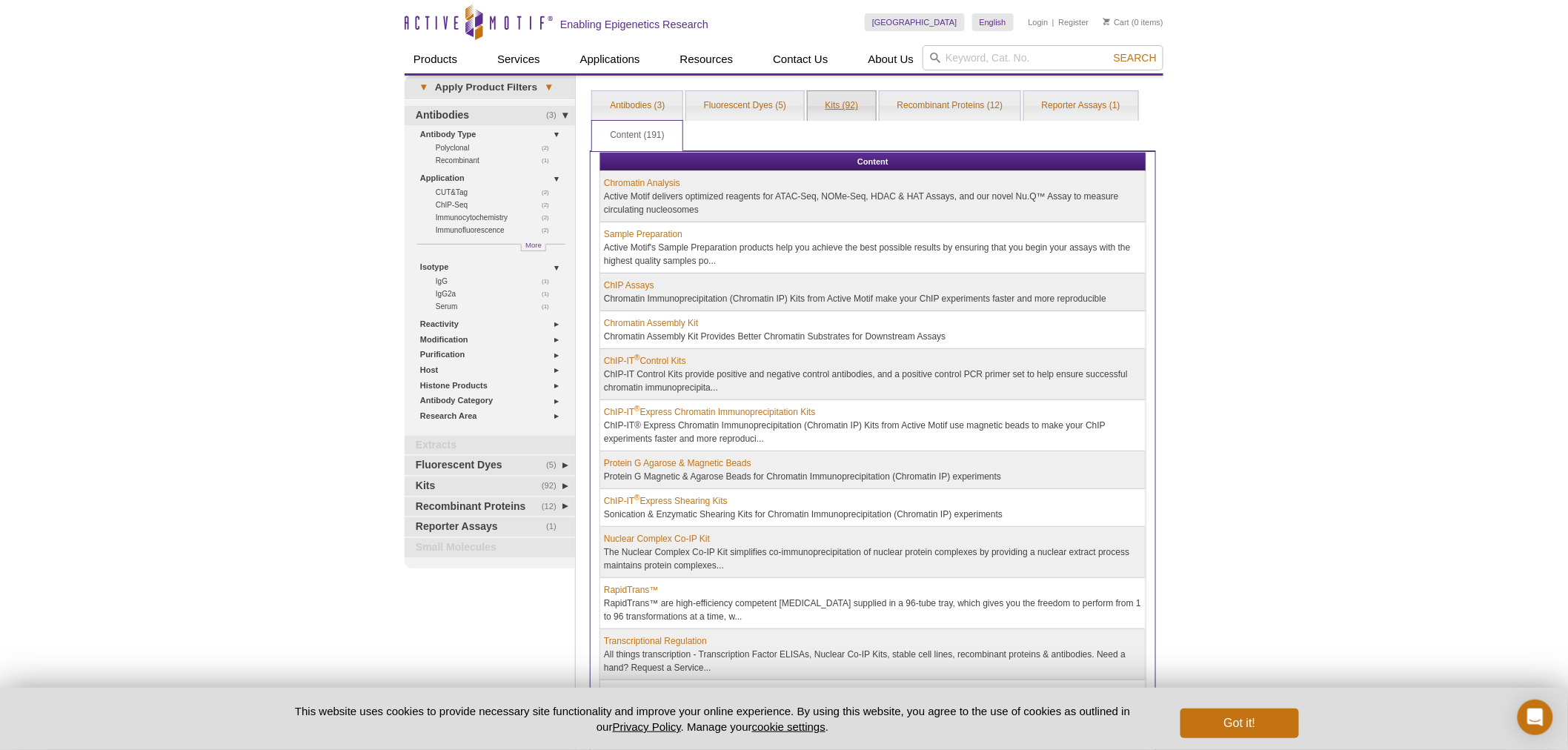
click at [841, 104] on link "Kits (92)" at bounding box center [843, 106] width 69 height 30
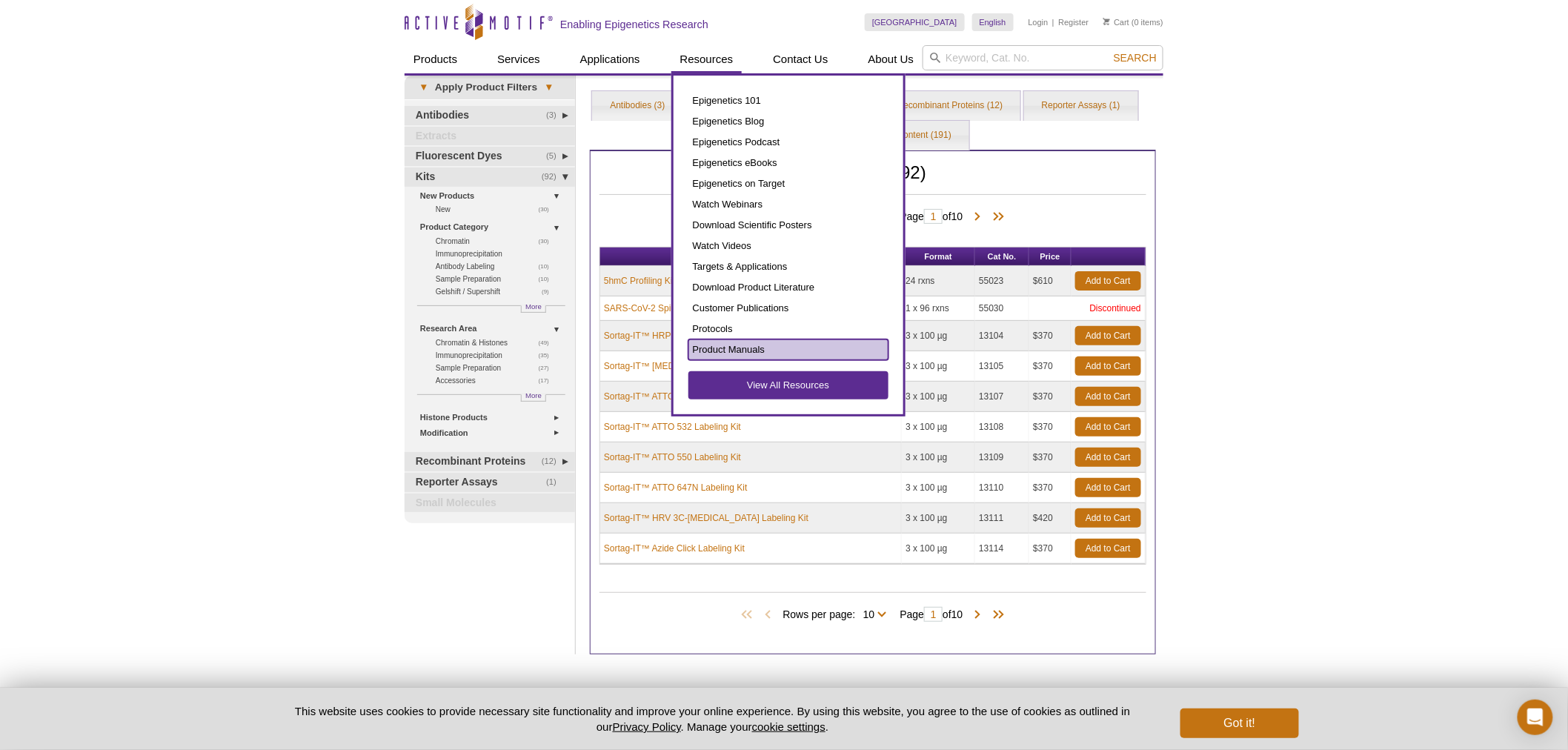
click at [736, 345] on link "Product Manuals" at bounding box center [788, 349] width 200 height 20
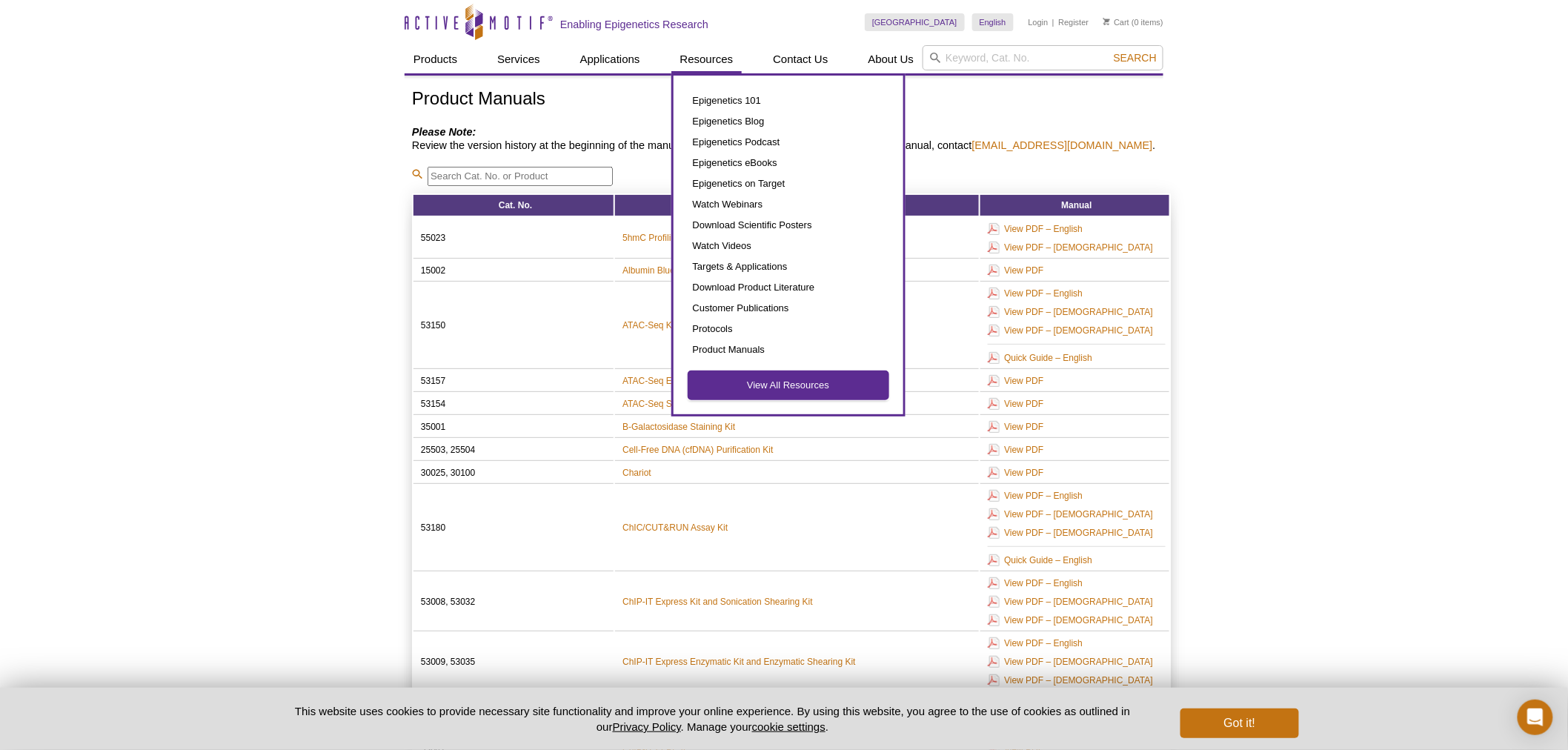
click at [739, 378] on link "View All Resources" at bounding box center [788, 386] width 200 height 28
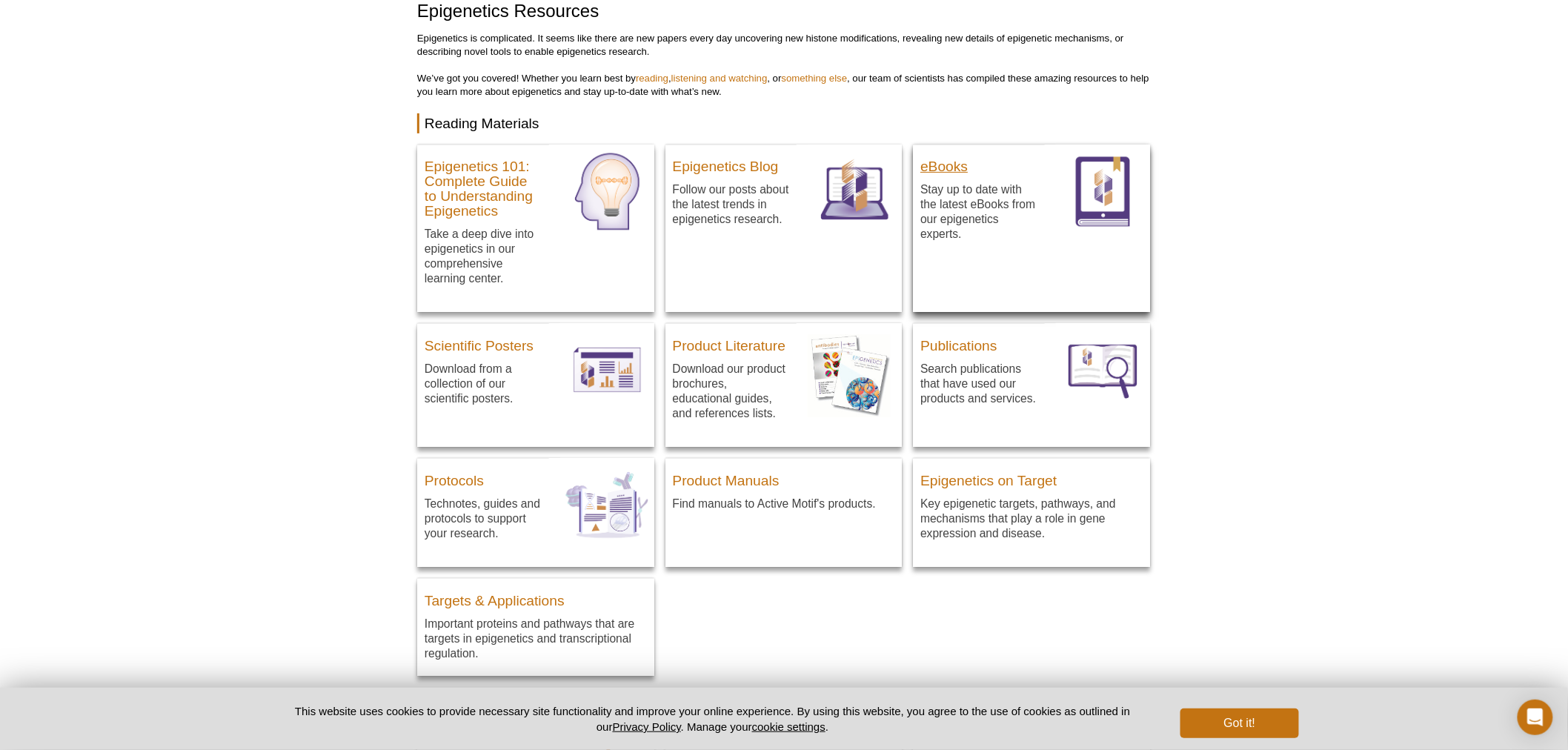
scroll to position [109, 0]
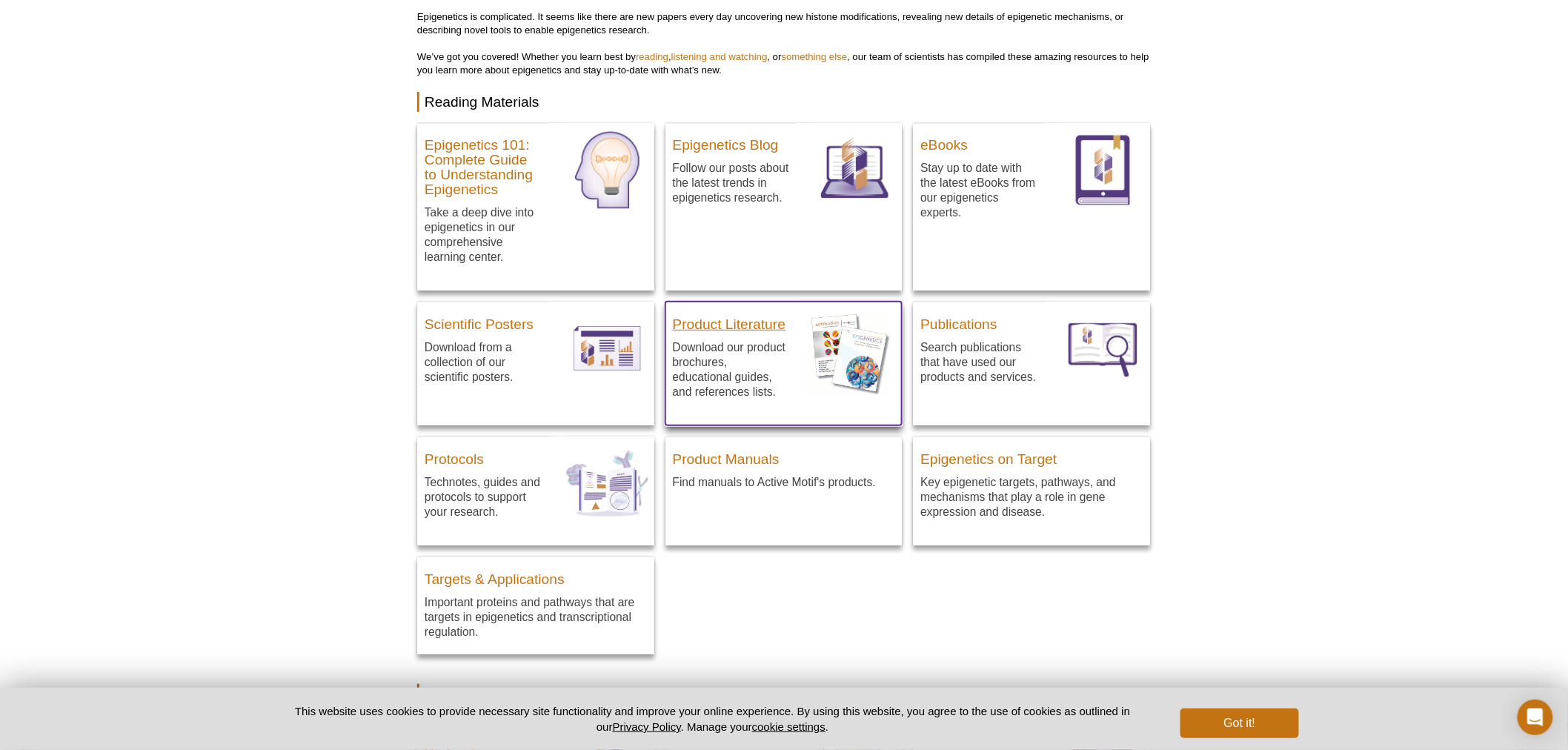
click at [758, 321] on h3 "Product Literature" at bounding box center [732, 322] width 117 height 22
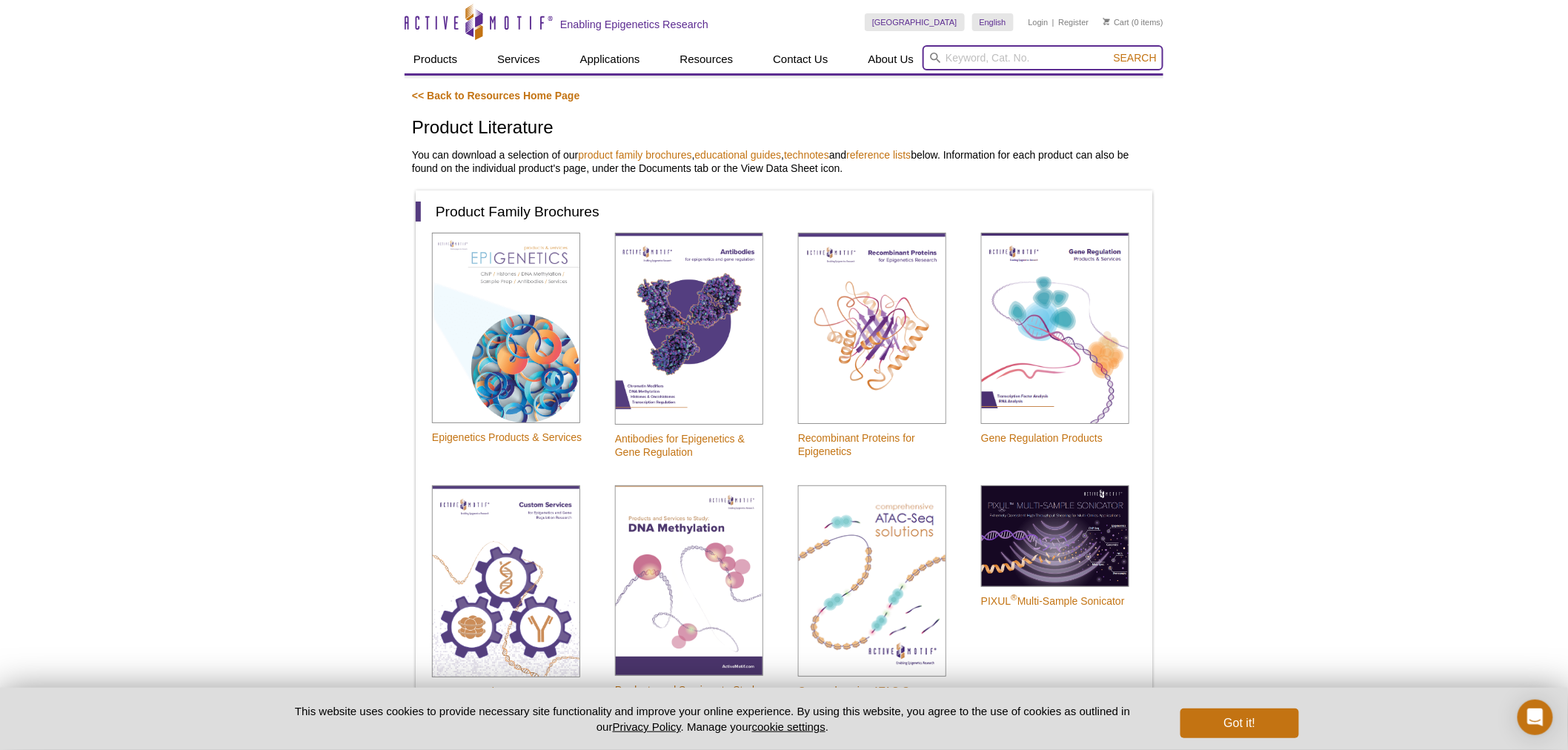
click at [1039, 53] on input "search" at bounding box center [1042, 58] width 241 height 25
type input "poster"
click at [1109, 51] on button "Search" at bounding box center [1135, 58] width 52 height 13
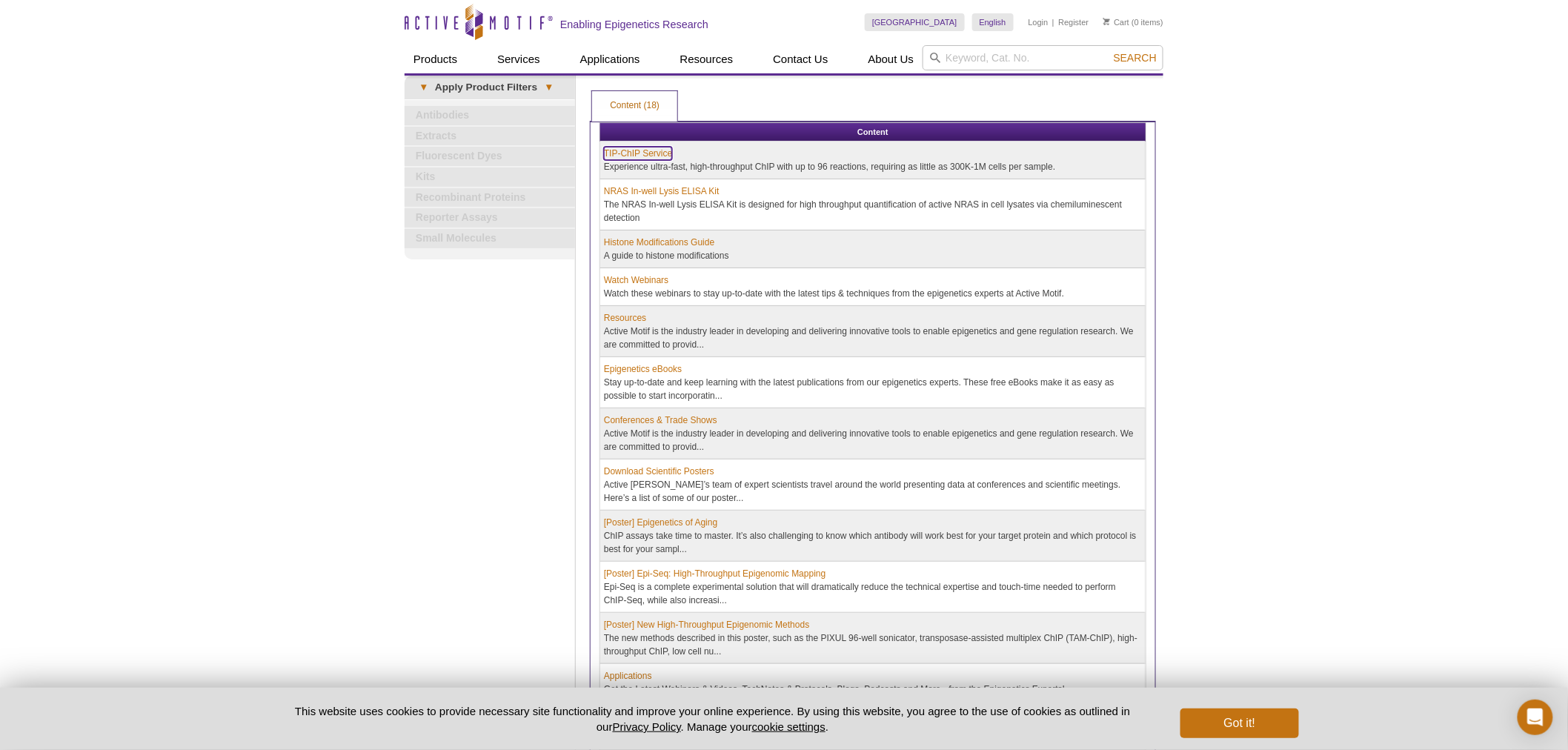
click at [633, 151] on link "TIP-ChIP Service" at bounding box center [637, 153] width 68 height 13
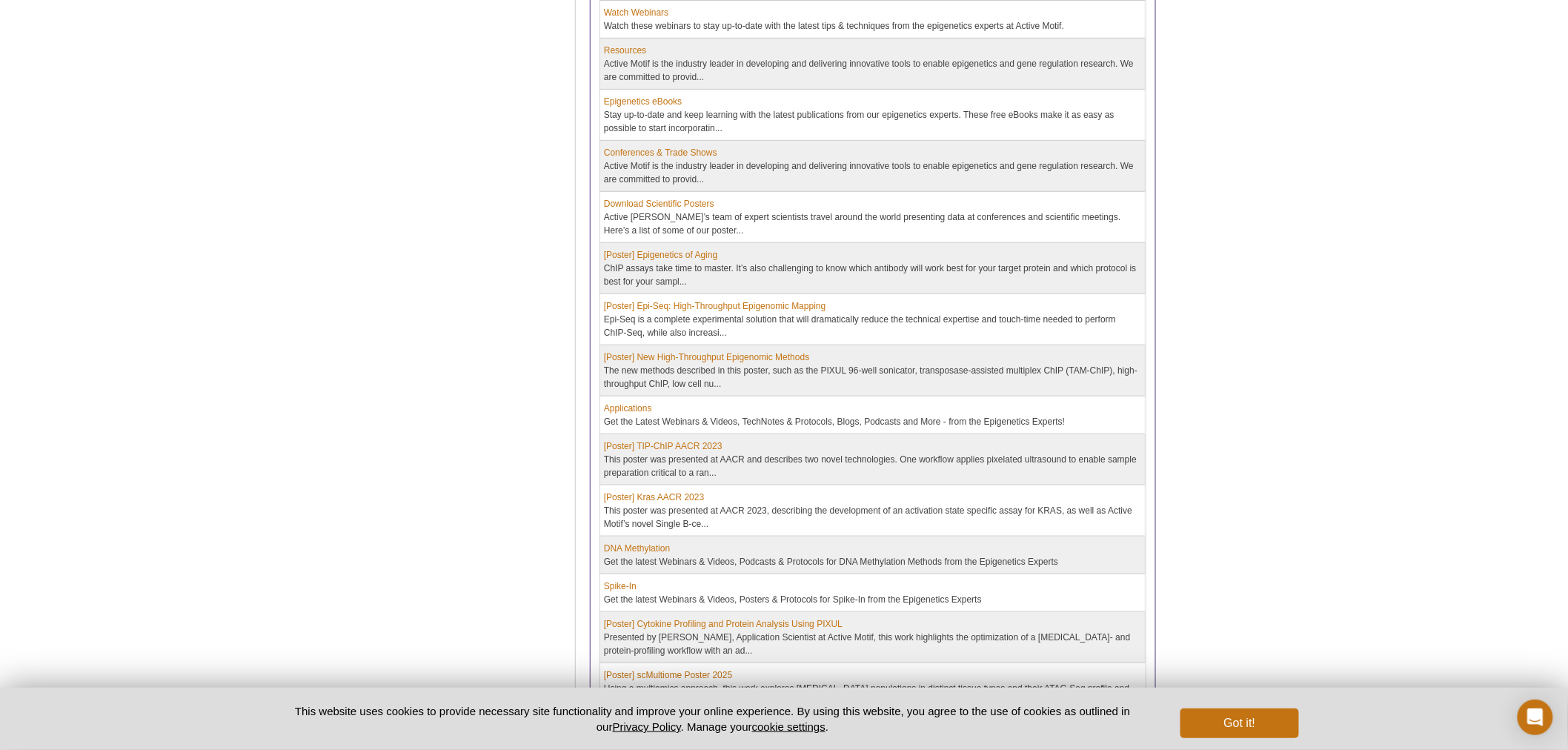
scroll to position [329, 0]
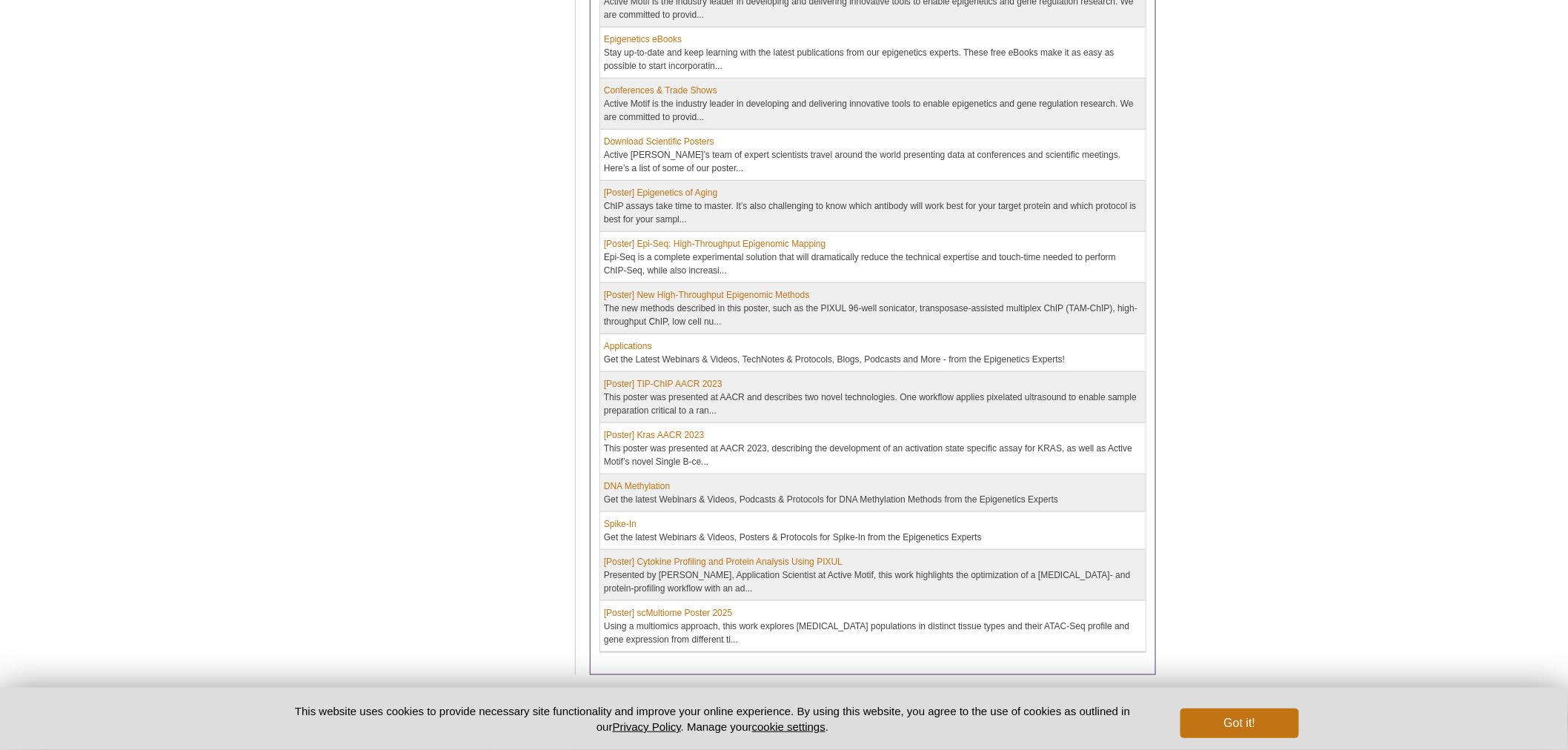
scroll to position [329, 0]
click at [684, 384] on link "[Poster] TIP-ChIP AACR 2023" at bounding box center [663, 385] width 119 height 13
